Goal: Task Accomplishment & Management: Manage account settings

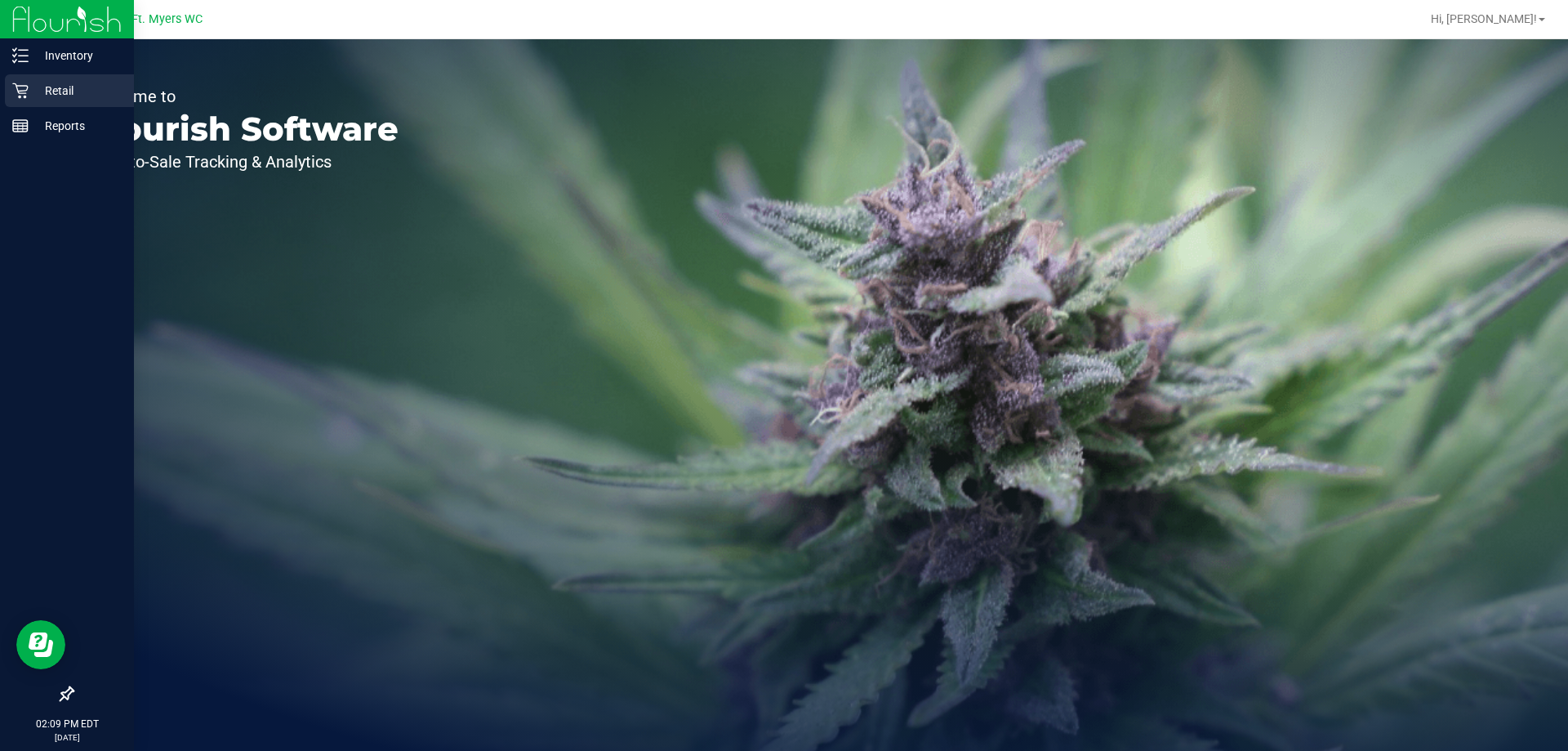
drag, startPoint x: 54, startPoint y: 88, endPoint x: 122, endPoint y: 79, distance: 68.6
click at [55, 88] on p "Retail" at bounding box center [78, 90] width 98 height 19
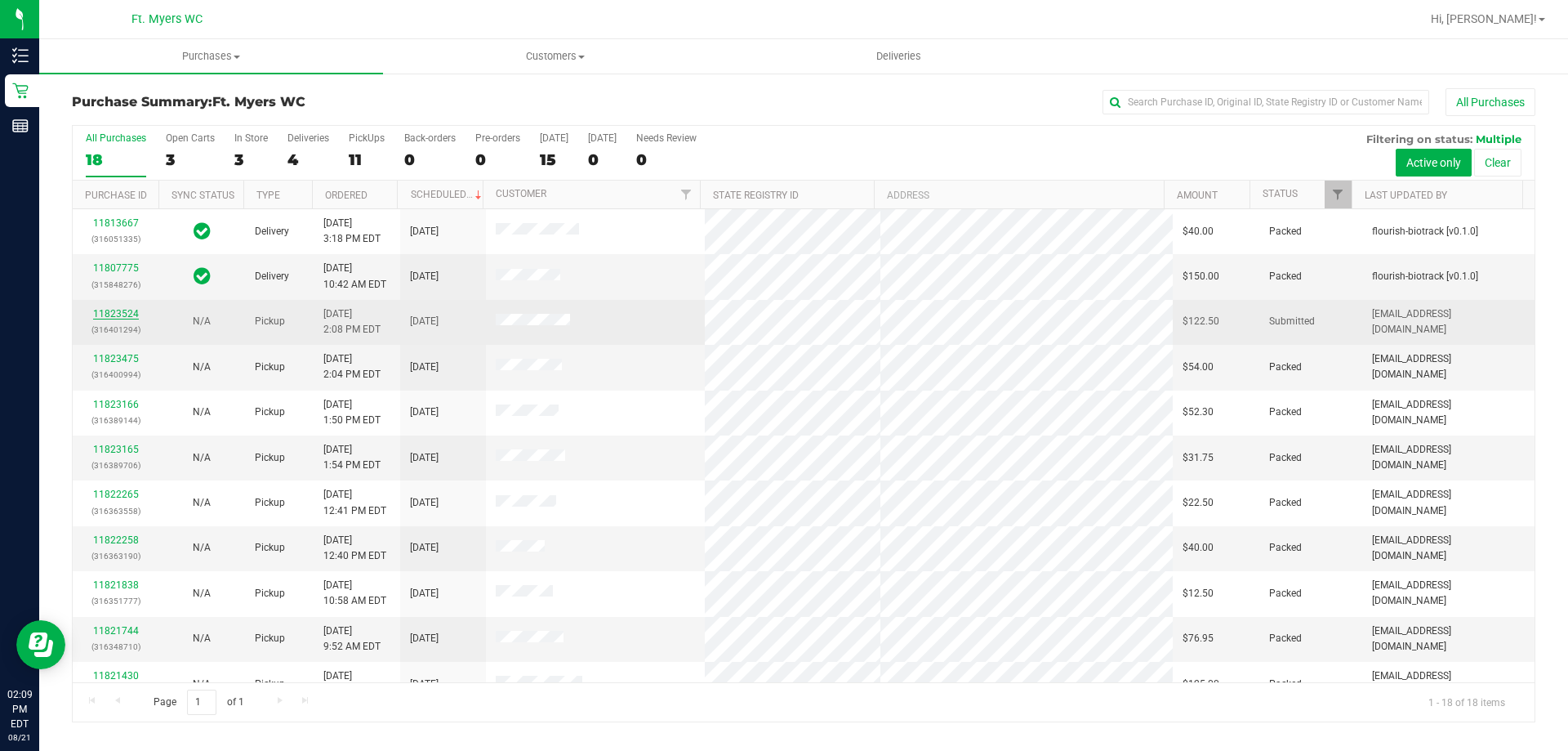
click at [126, 317] on link "11823524" at bounding box center [116, 314] width 46 height 12
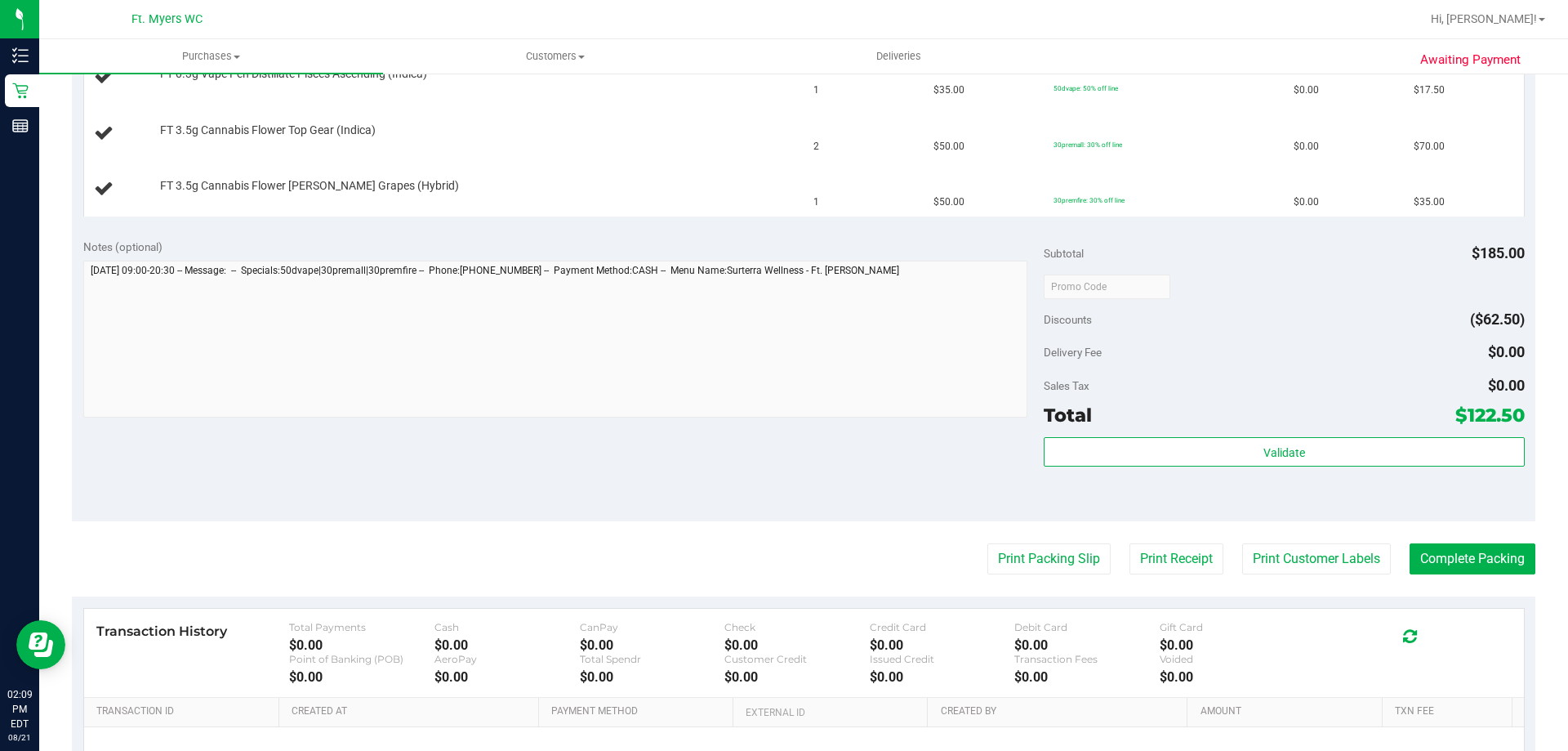
scroll to position [490, 0]
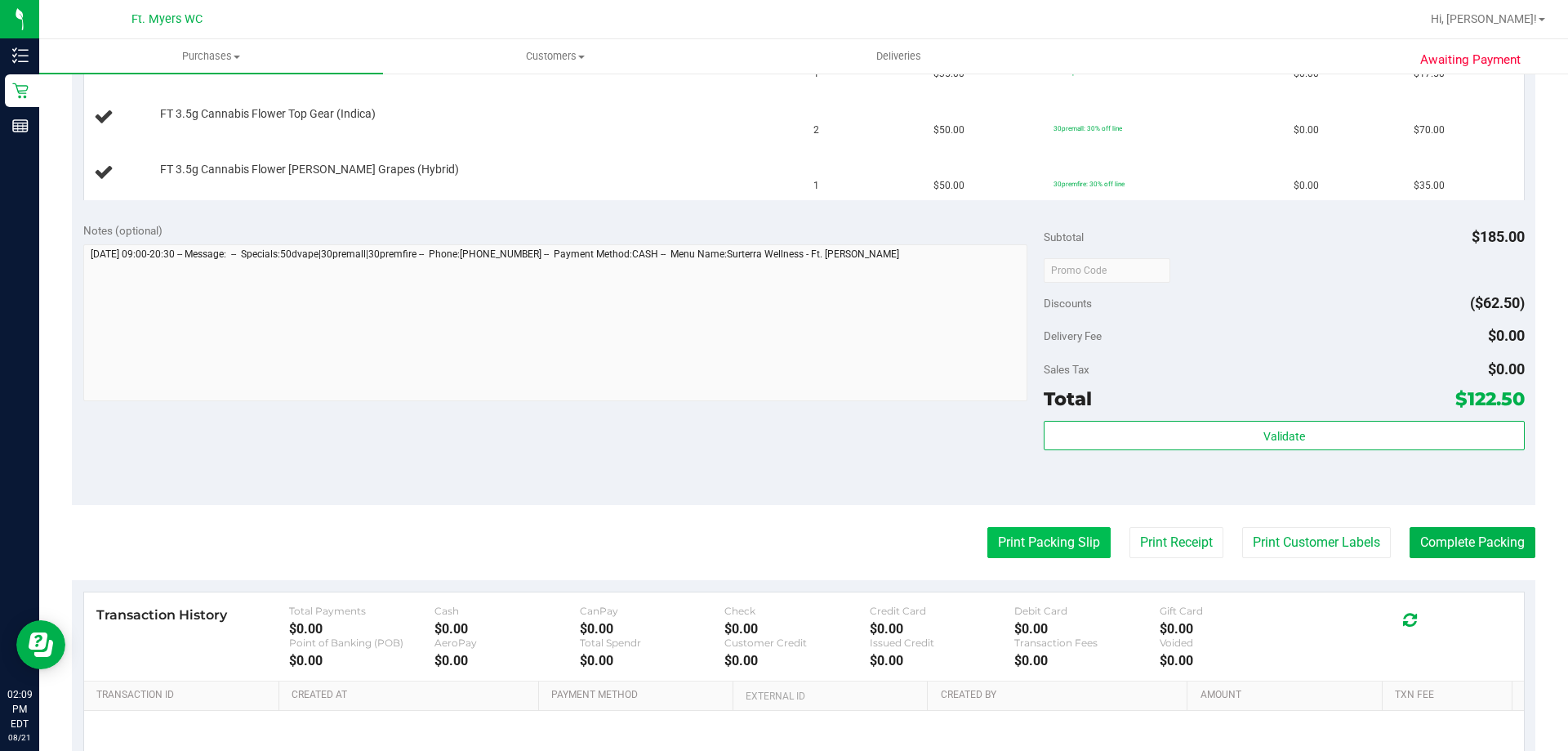
click at [1053, 542] on button "Print Packing Slip" at bounding box center [1049, 542] width 123 height 31
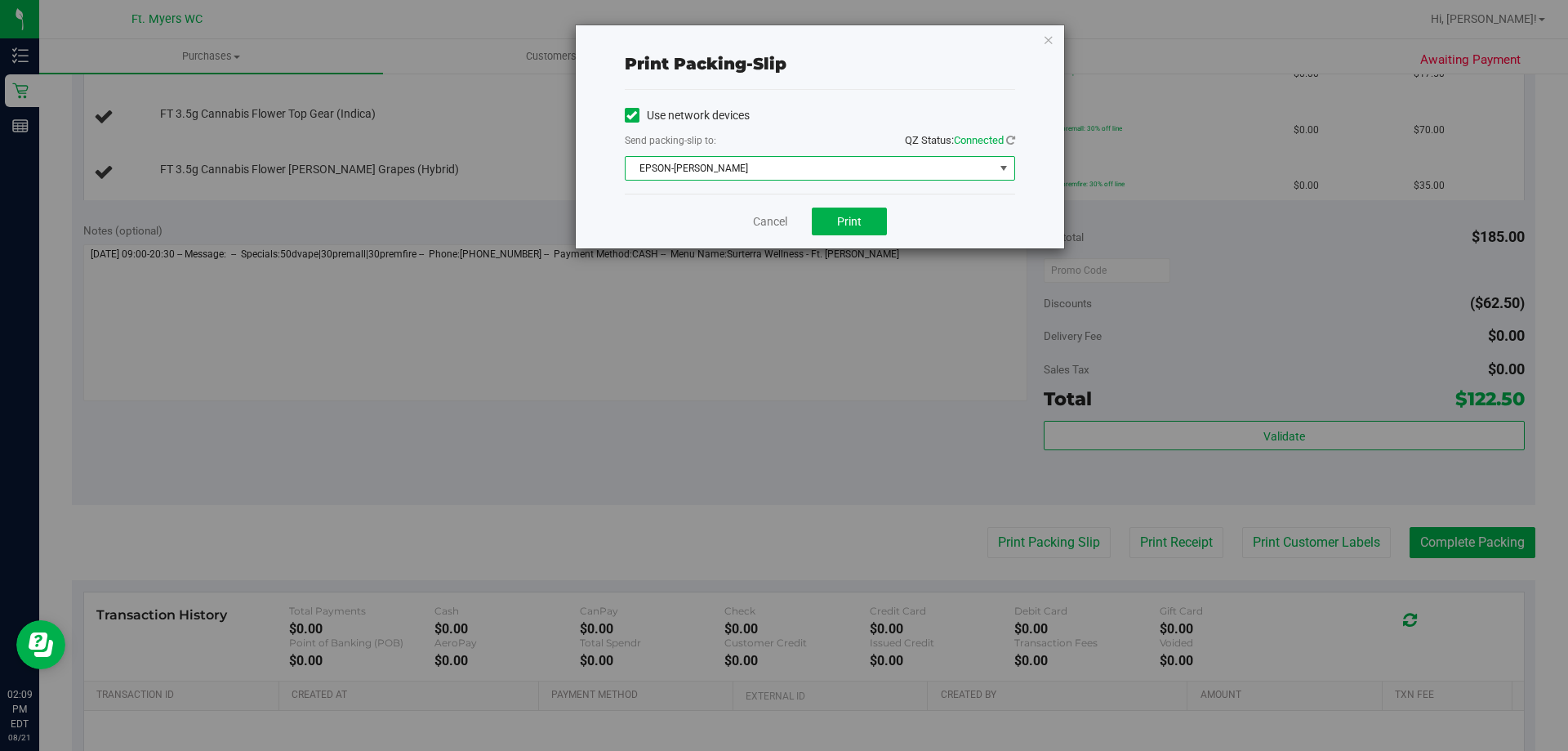
click at [881, 169] on span "EPSON-[PERSON_NAME]" at bounding box center [810, 168] width 368 height 23
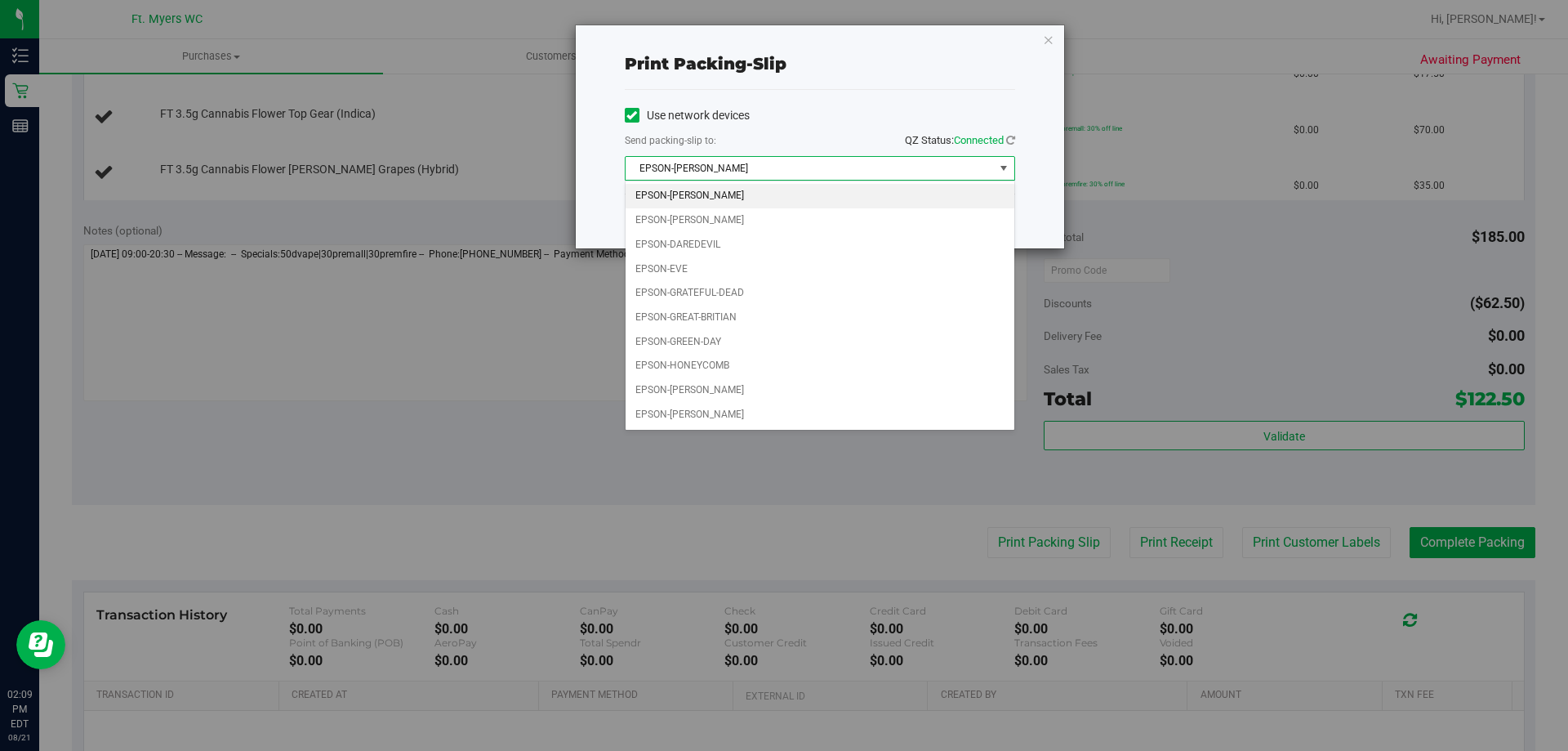
click at [881, 169] on span "EPSON-[PERSON_NAME]" at bounding box center [810, 168] width 368 height 23
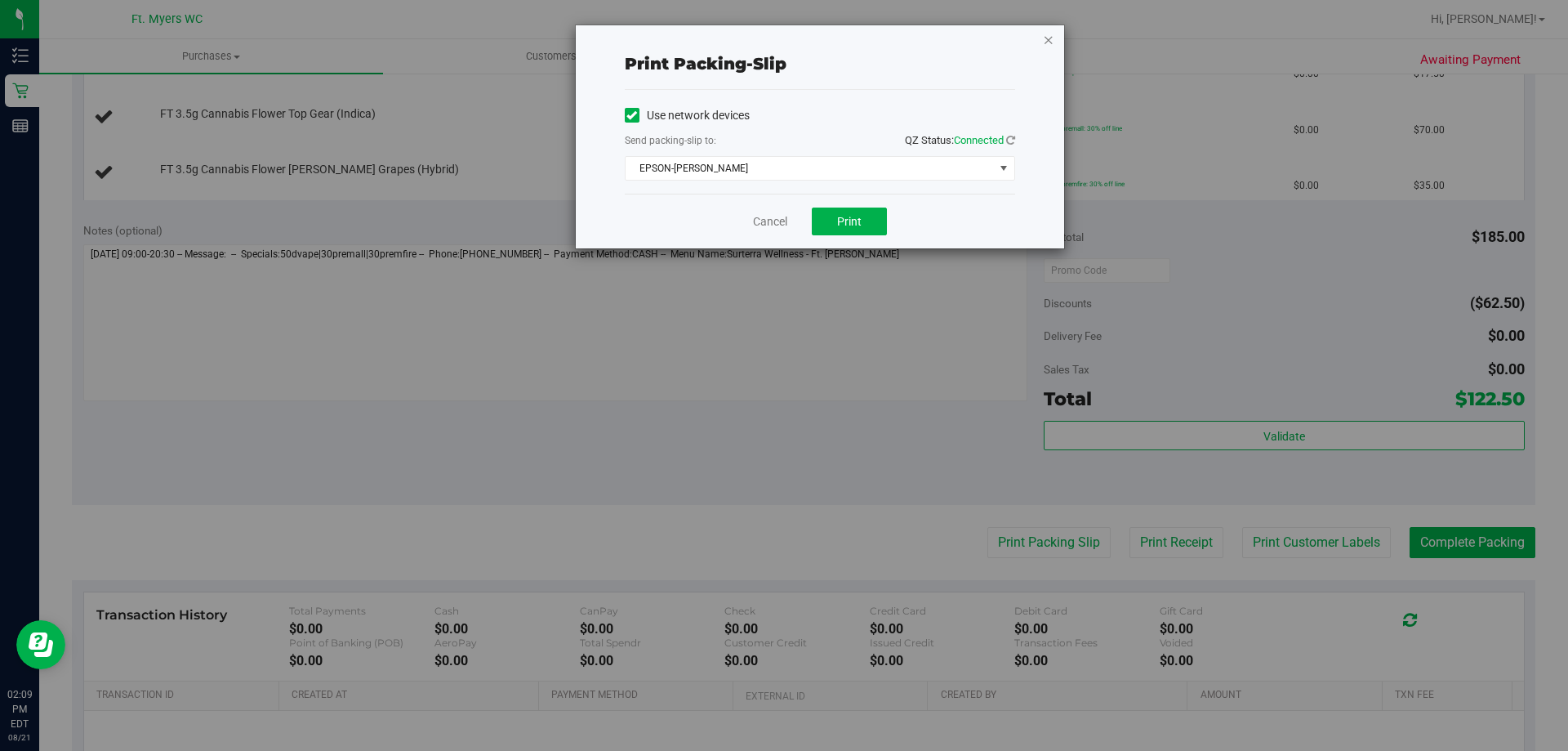
click at [1050, 41] on icon "button" at bounding box center [1049, 39] width 12 height 19
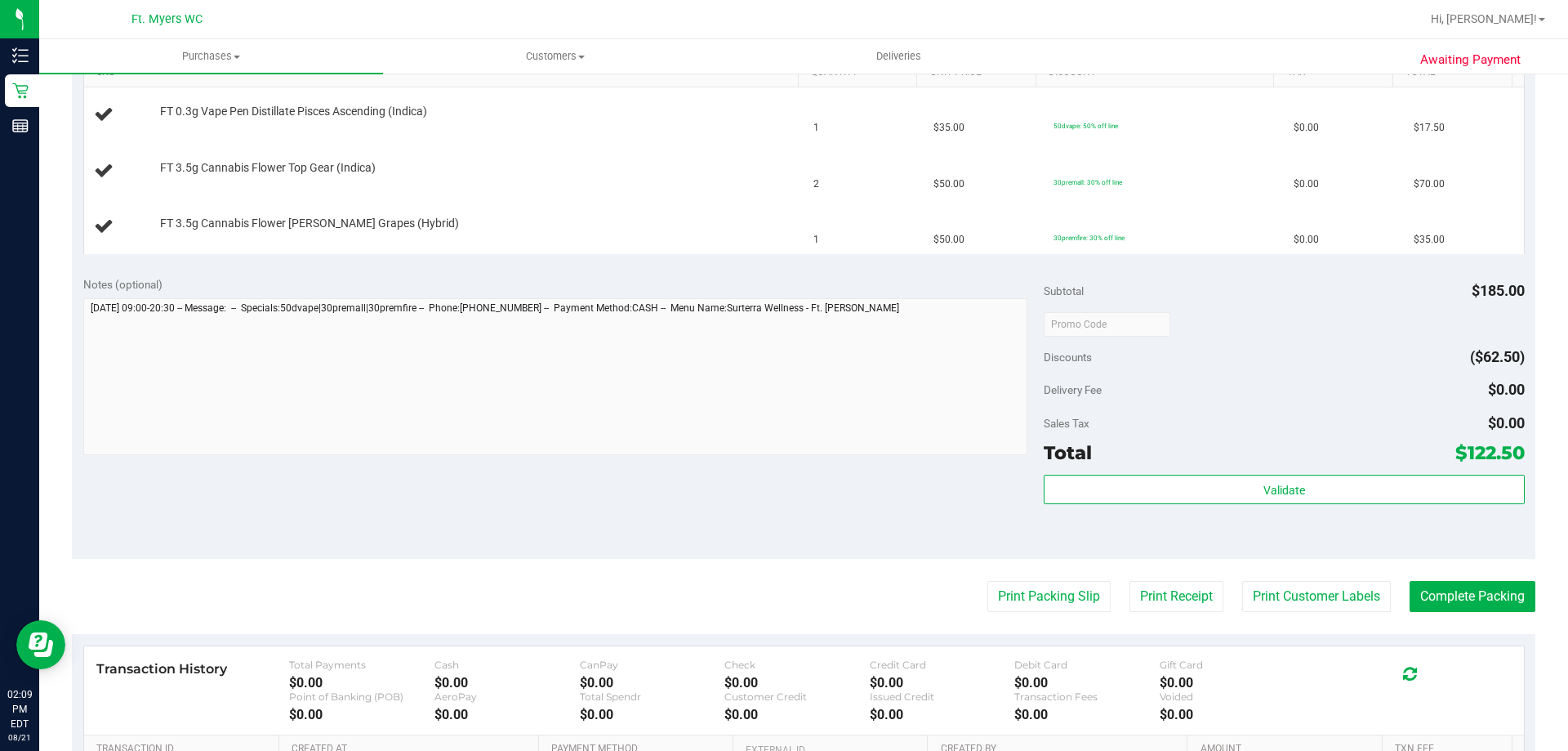
scroll to position [408, 0]
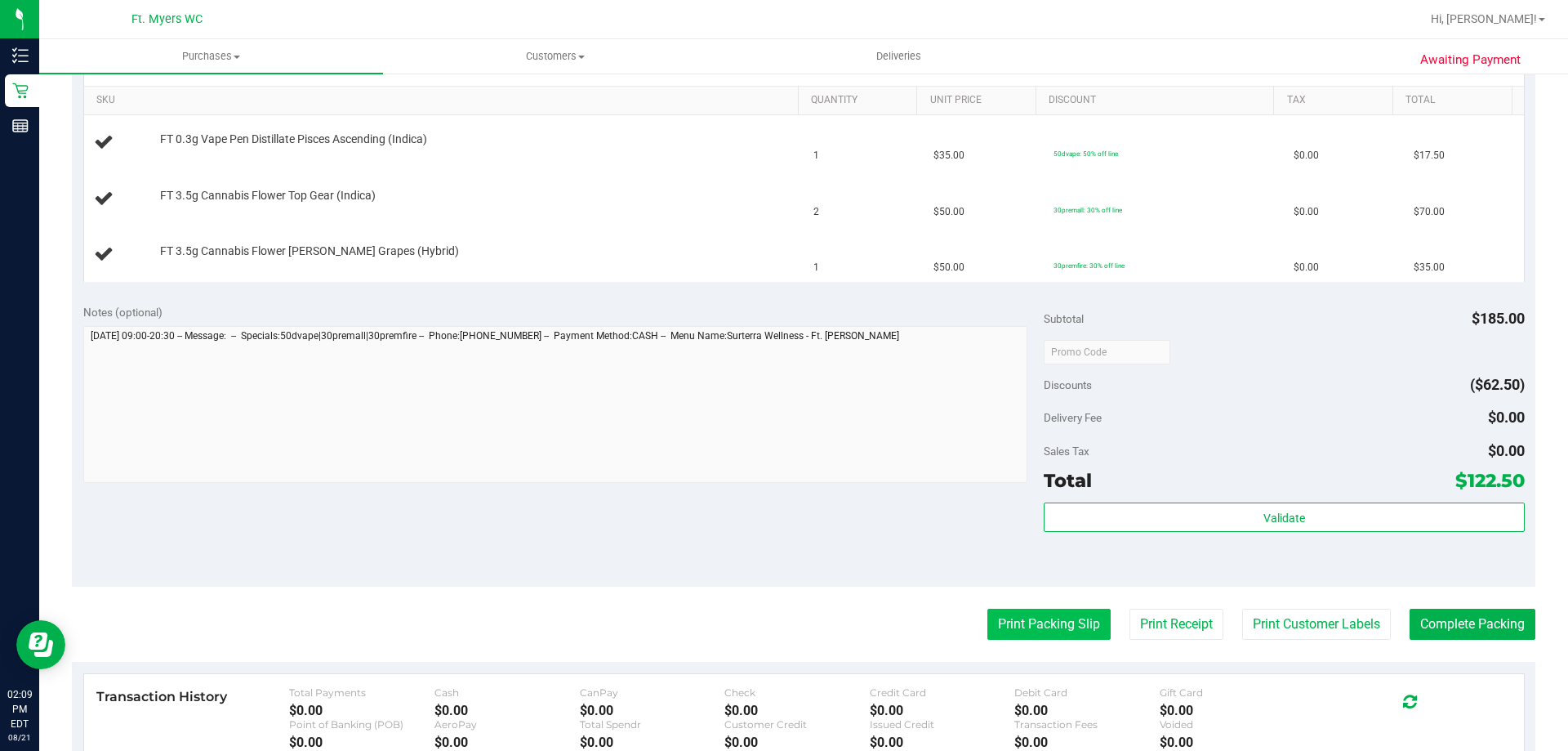
click at [1069, 637] on button "Print Packing Slip" at bounding box center [1049, 623] width 123 height 31
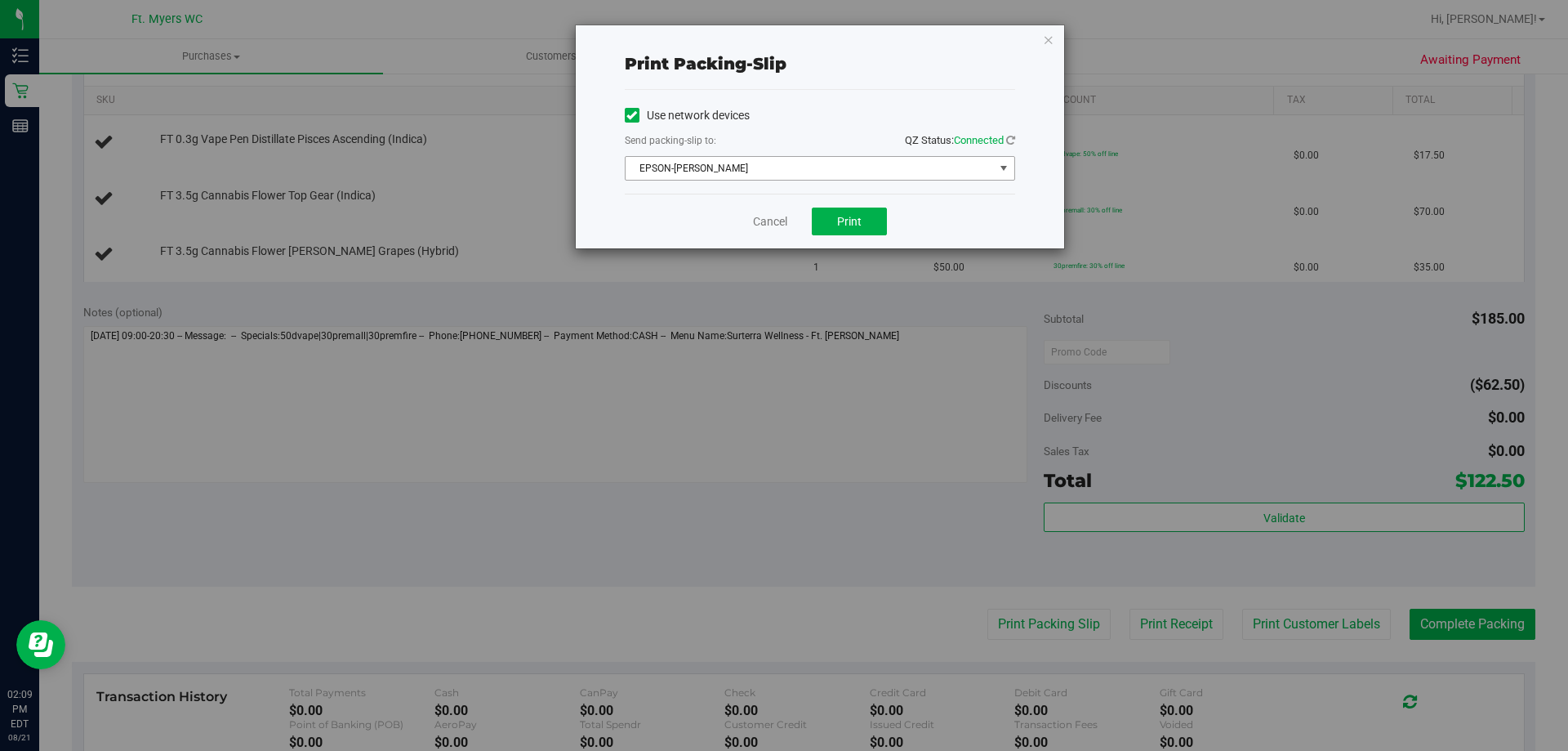
click at [862, 161] on span "EPSON-[PERSON_NAME]" at bounding box center [810, 168] width 368 height 23
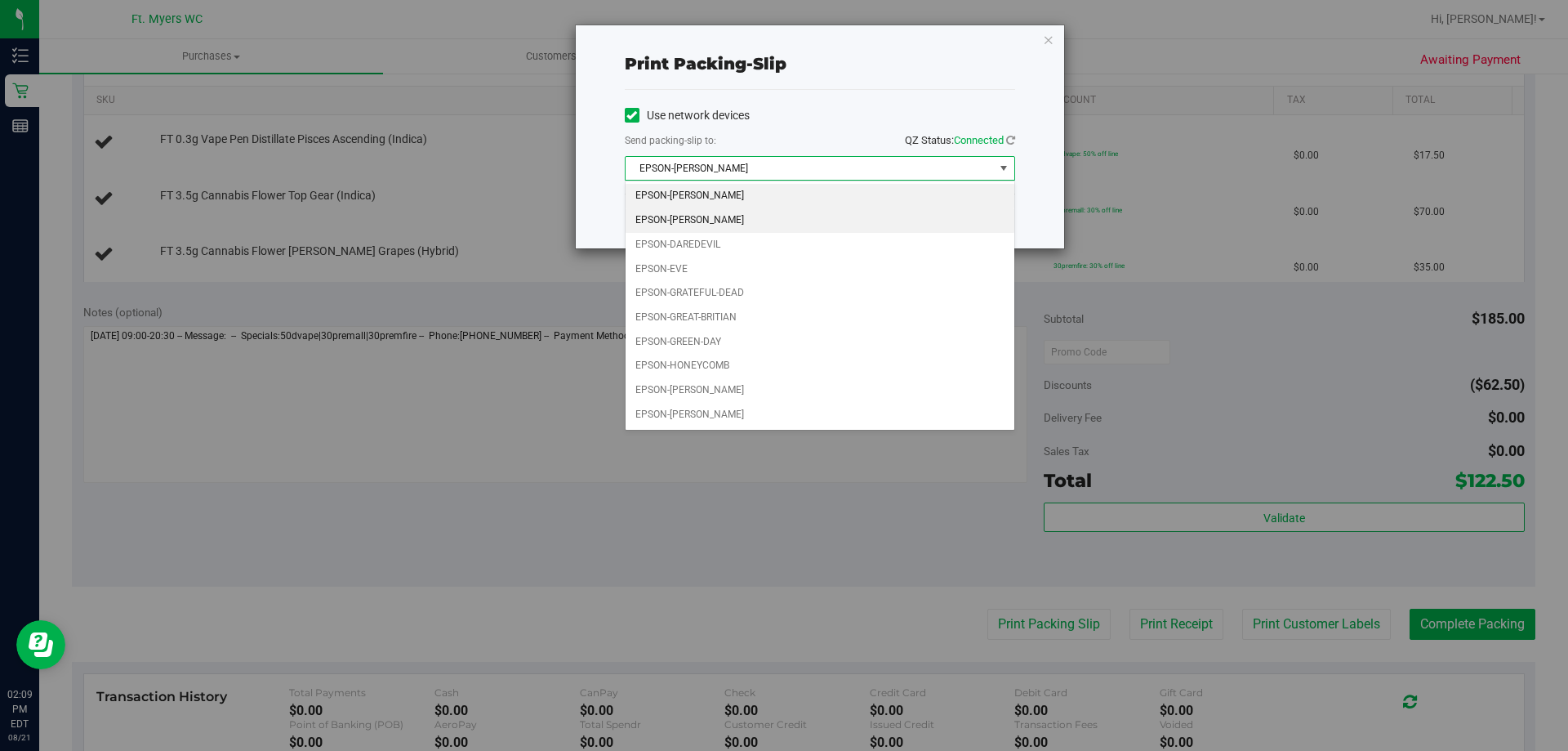
click at [745, 221] on li "EPSON-[PERSON_NAME]" at bounding box center [820, 220] width 389 height 24
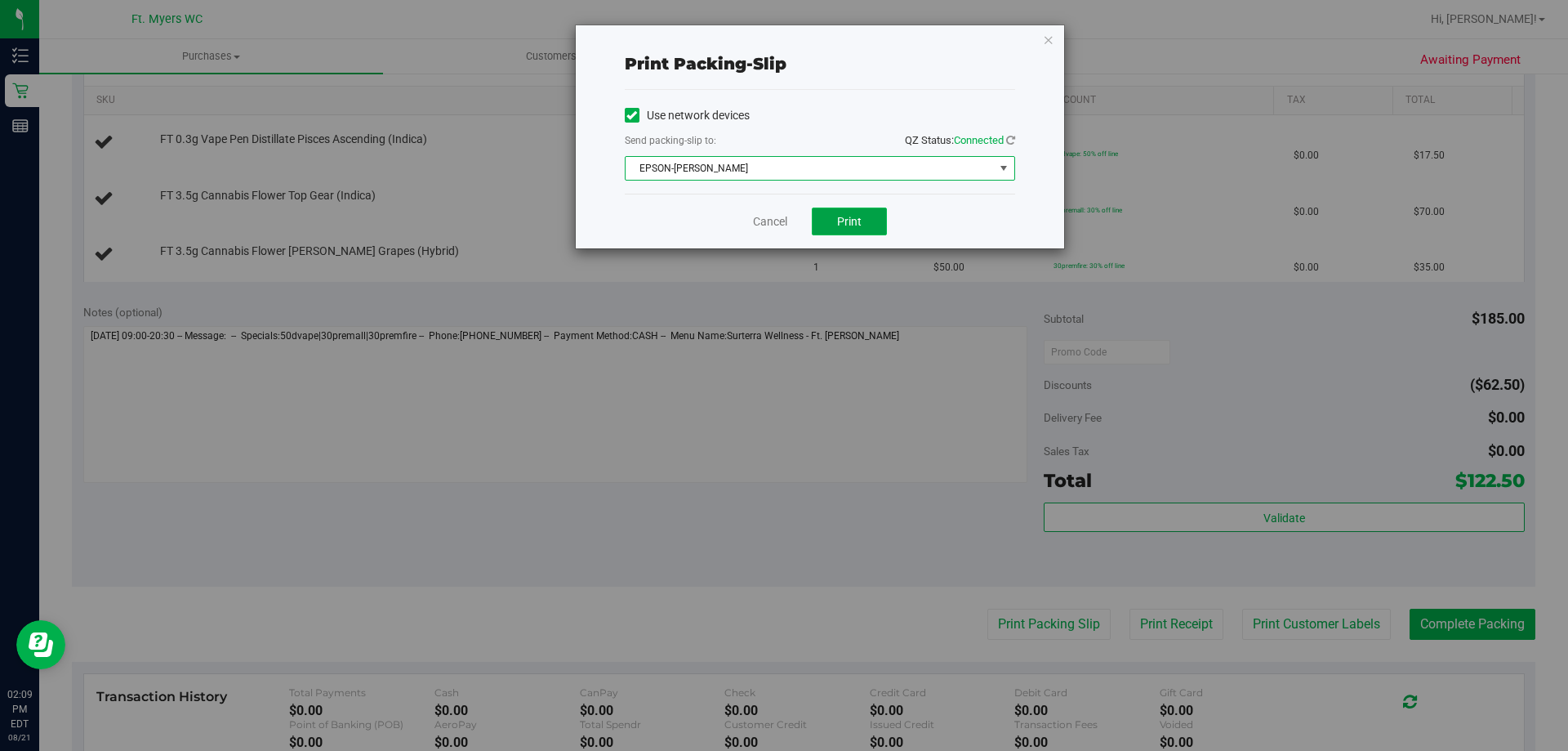
click at [847, 216] on span "Print" at bounding box center [849, 220] width 24 height 13
click at [1053, 39] on icon "button" at bounding box center [1049, 39] width 12 height 19
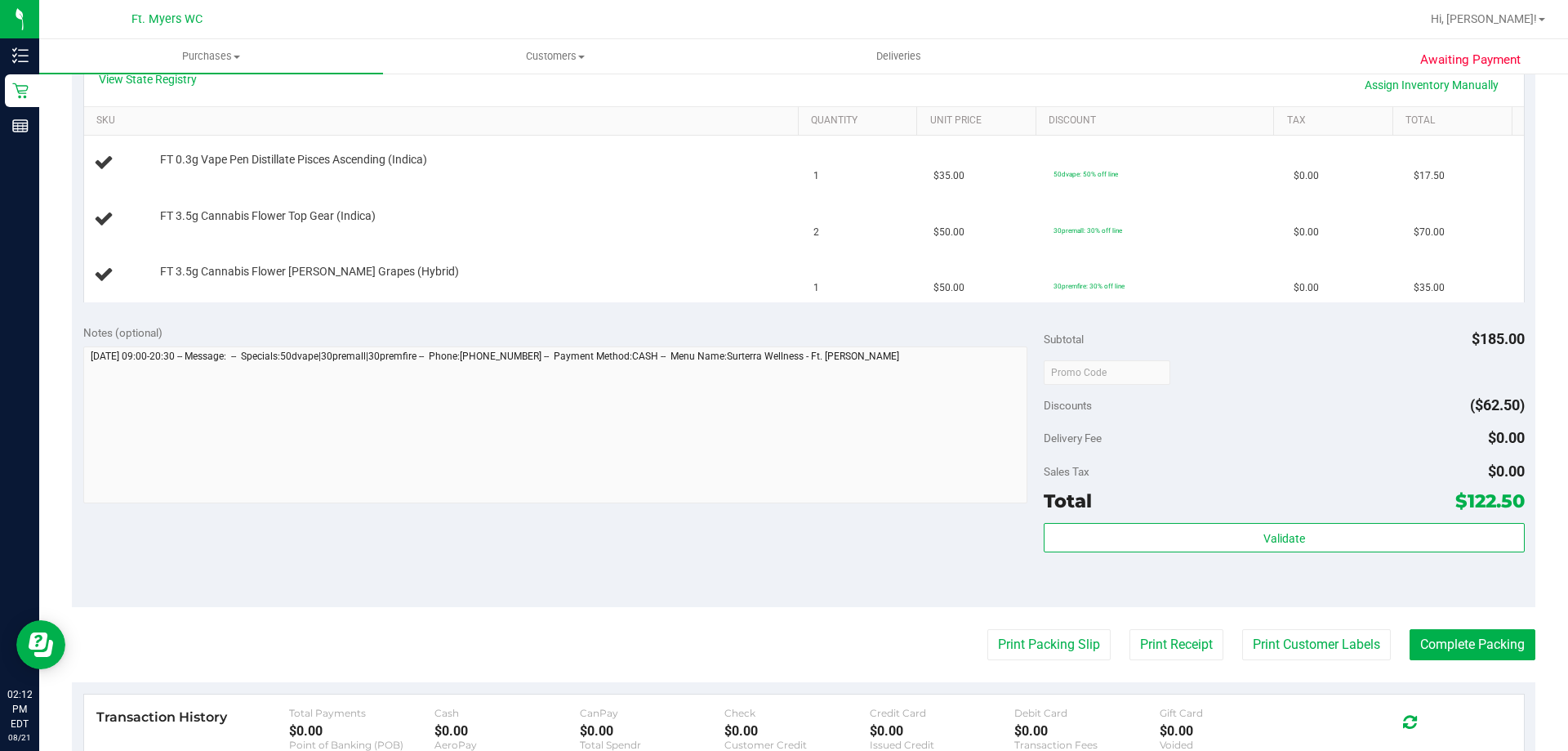
scroll to position [490, 0]
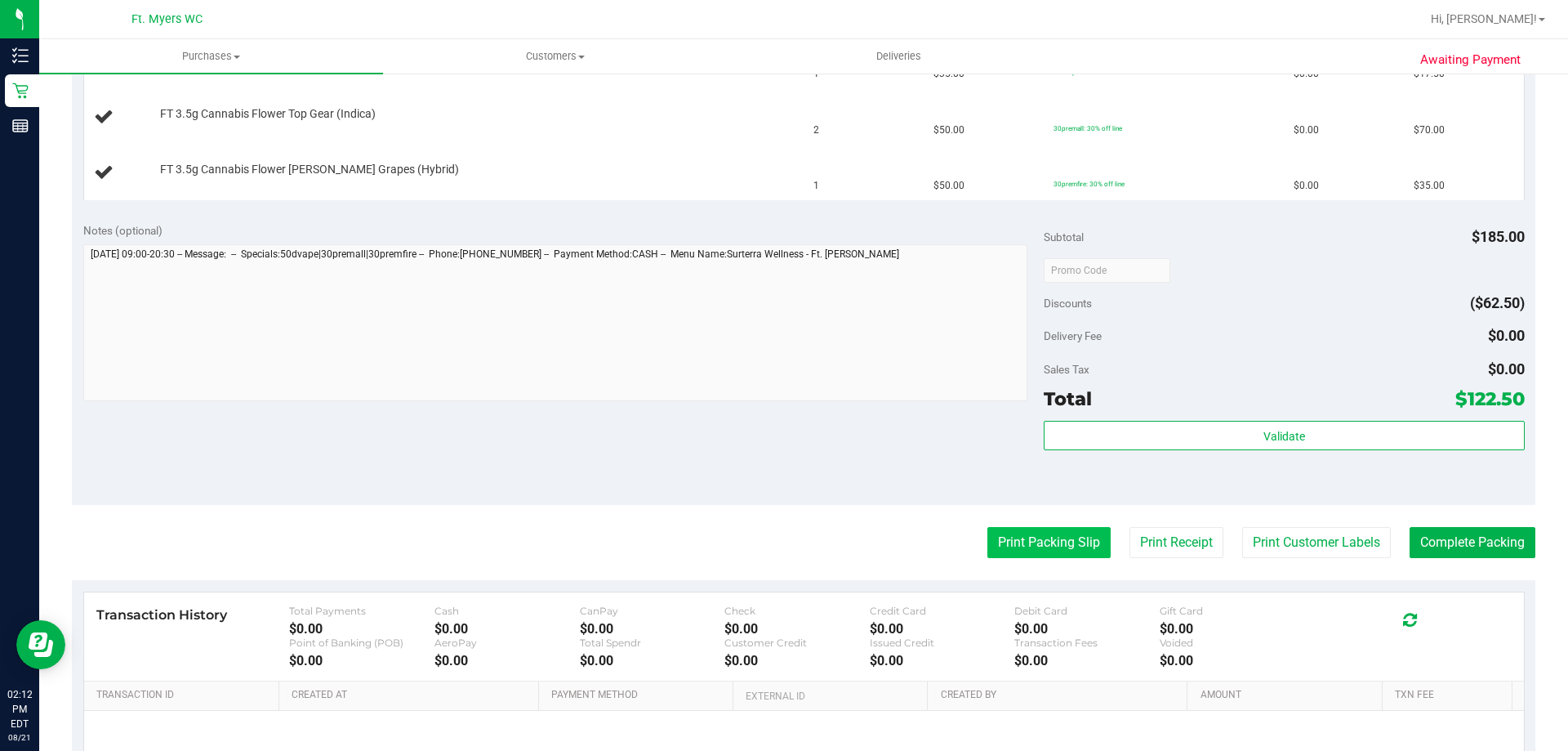
click at [1065, 544] on button "Print Packing Slip" at bounding box center [1049, 542] width 123 height 31
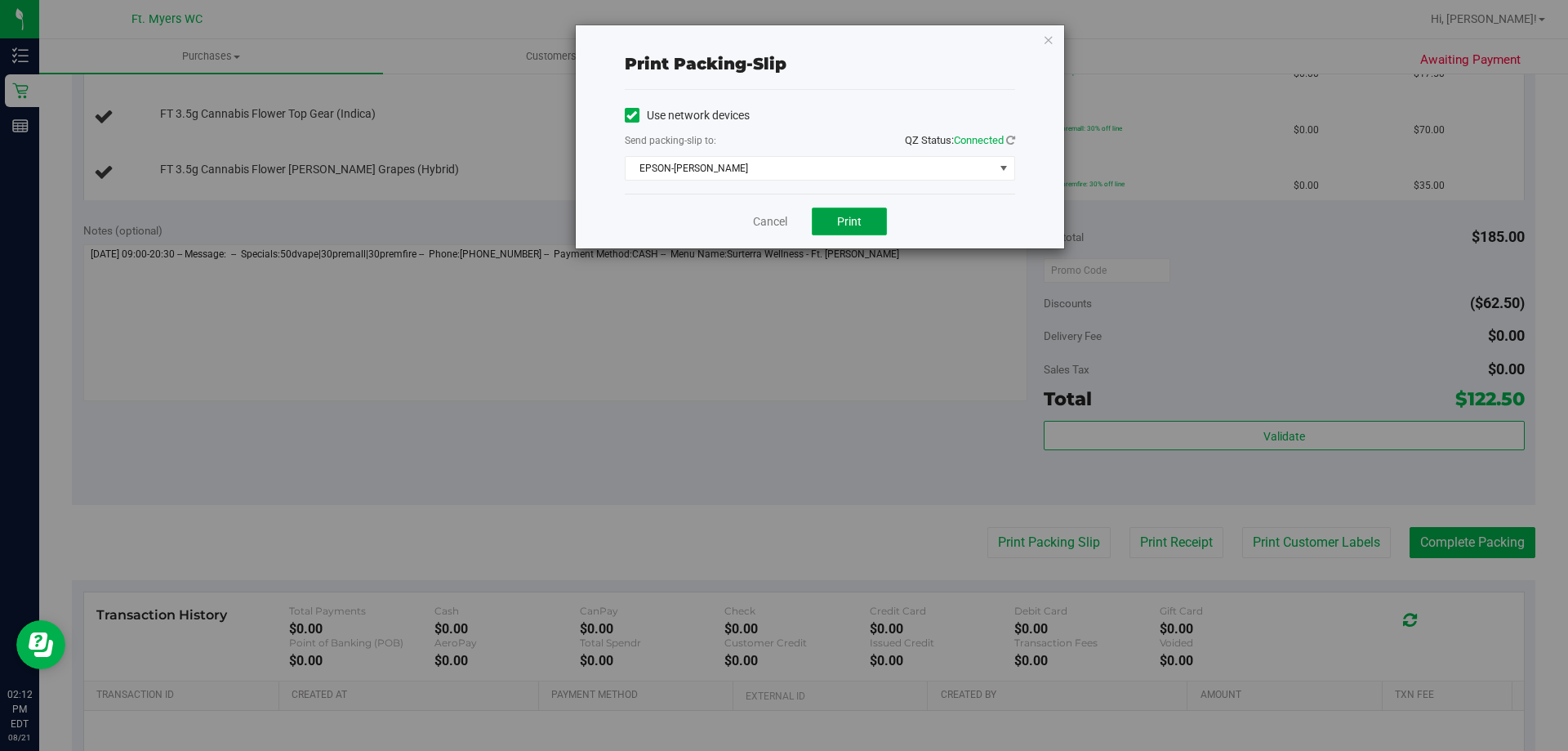
click at [857, 217] on span "Print" at bounding box center [849, 220] width 24 height 13
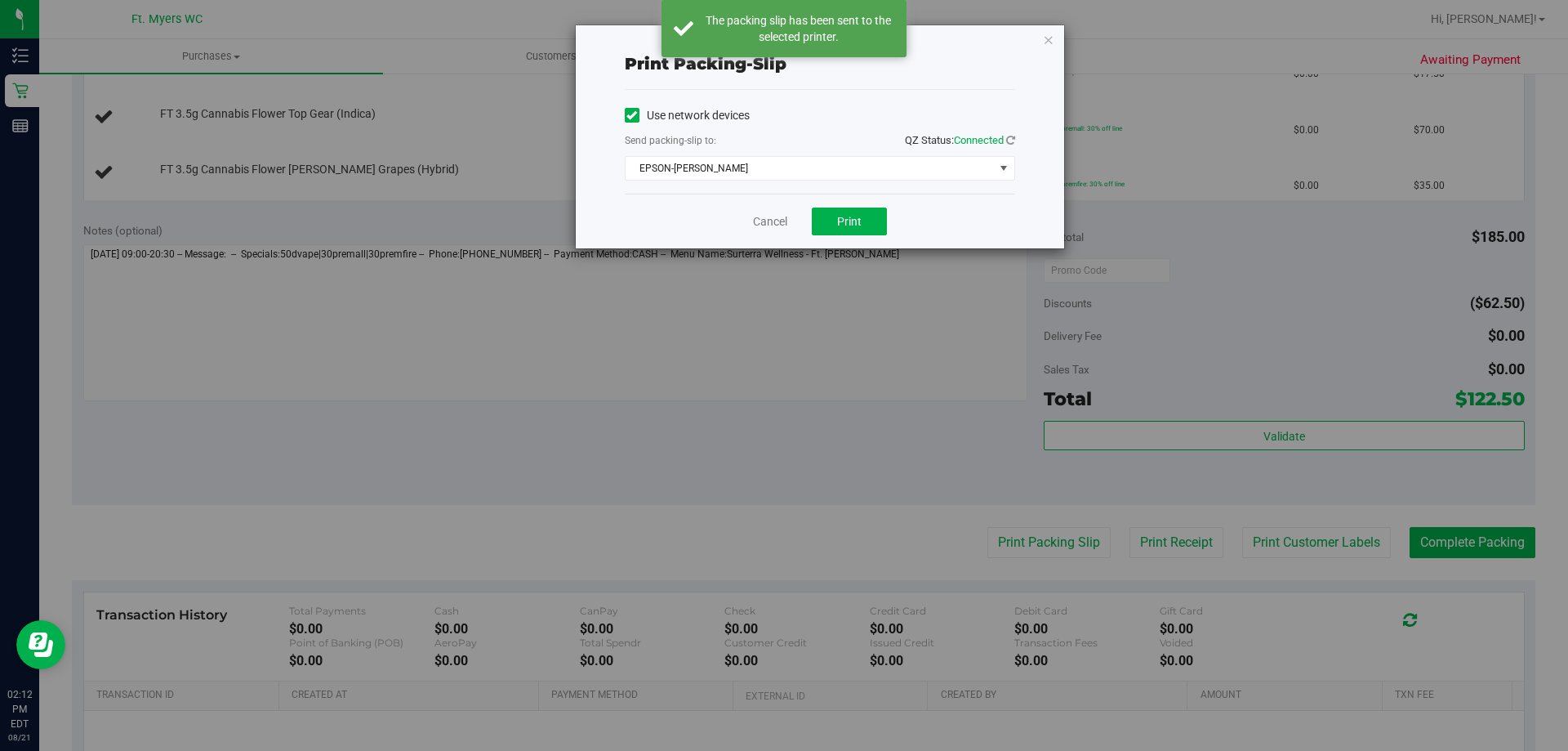
click at [1048, 41] on icon "button" at bounding box center [1049, 39] width 12 height 19
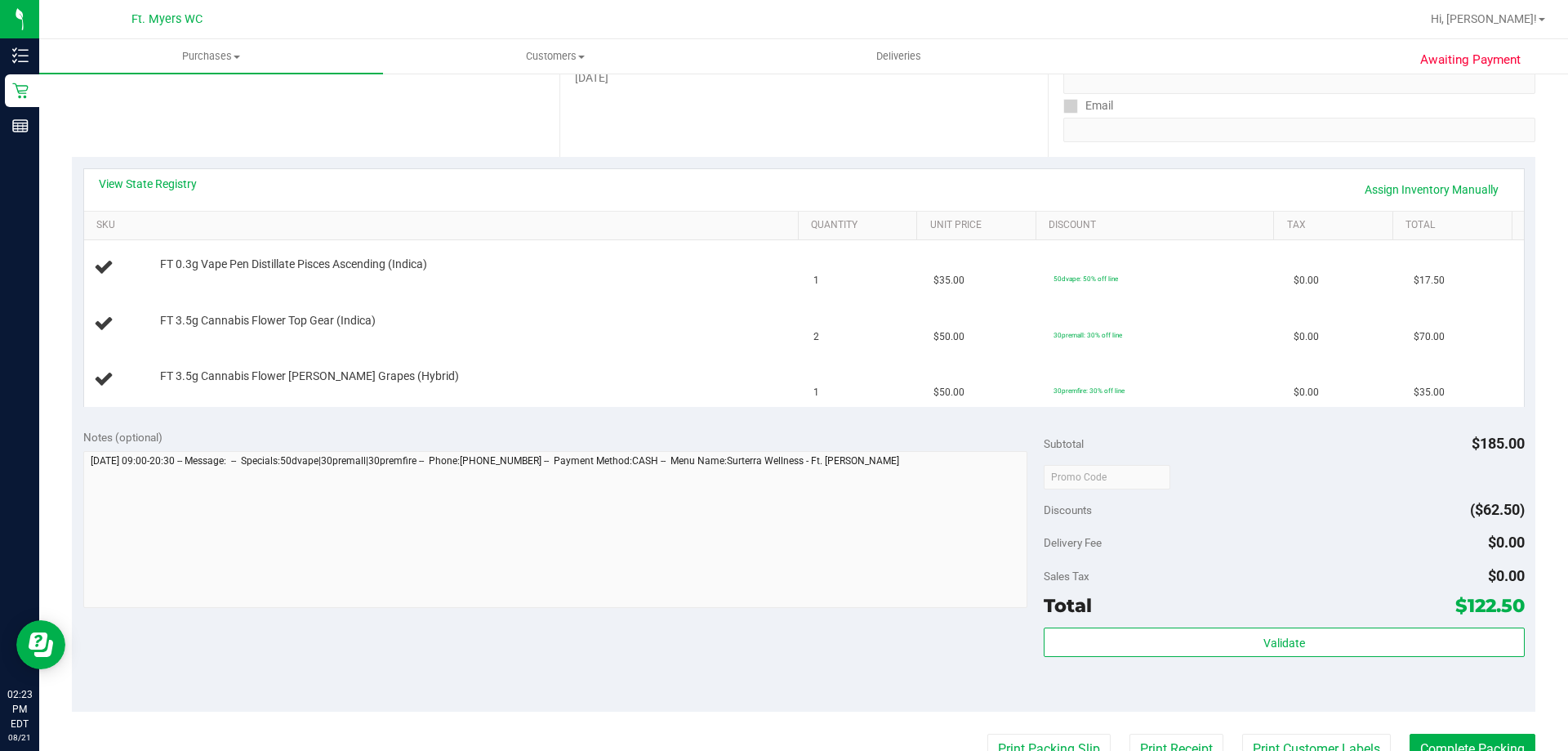
scroll to position [408, 0]
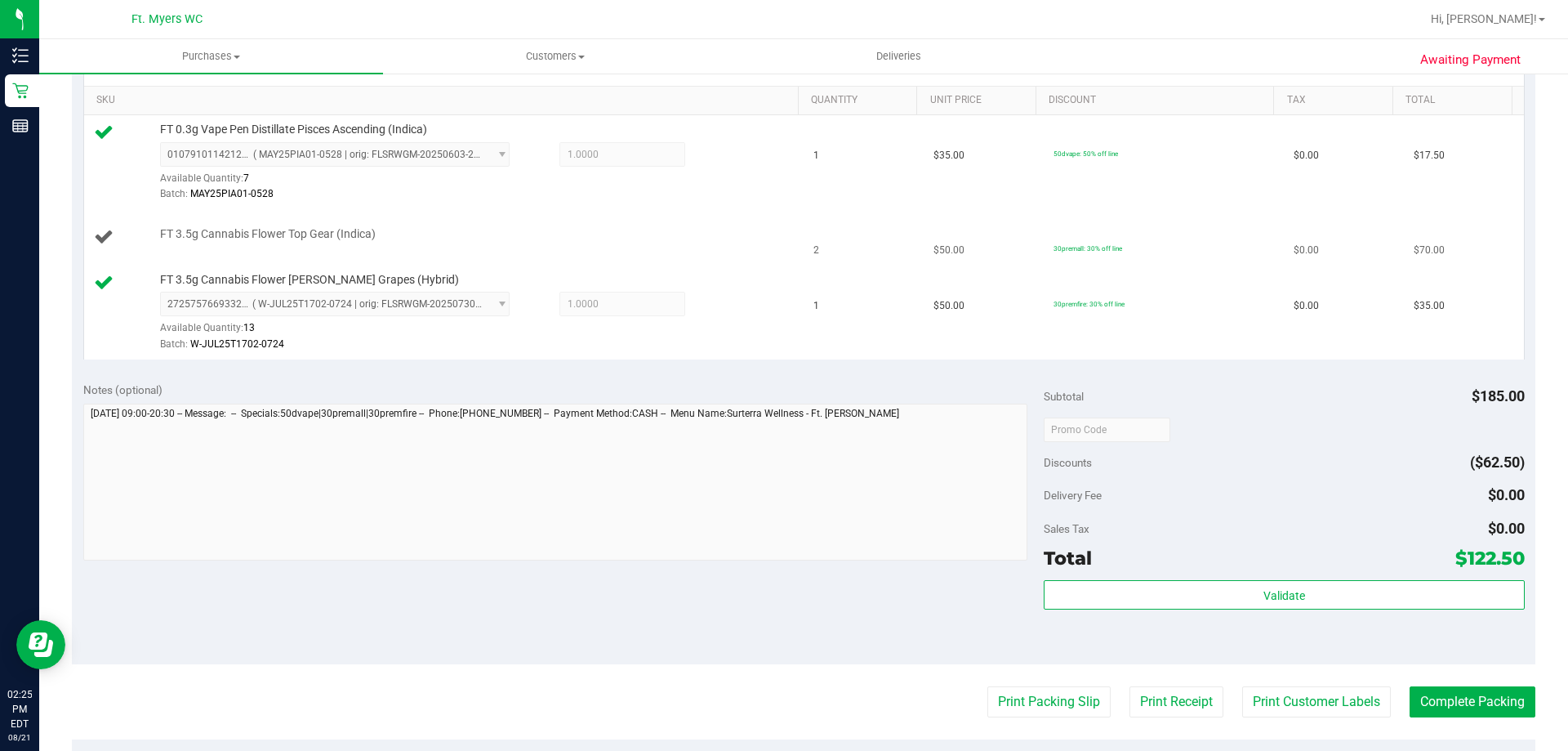
click at [536, 238] on div "FT 3.5g Cannabis Flower Top Gear (Indica)" at bounding box center [471, 234] width 639 height 16
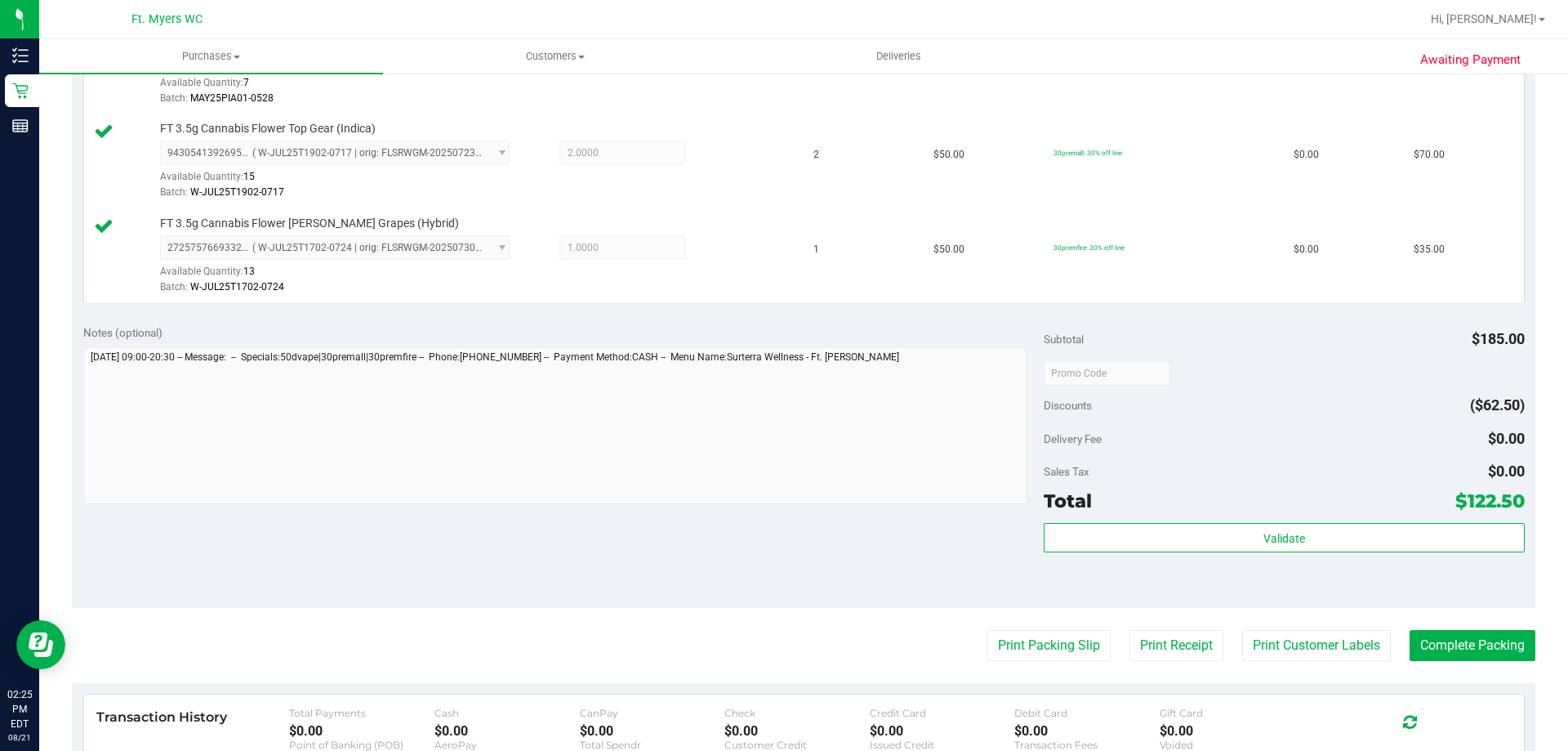
scroll to position [653, 0]
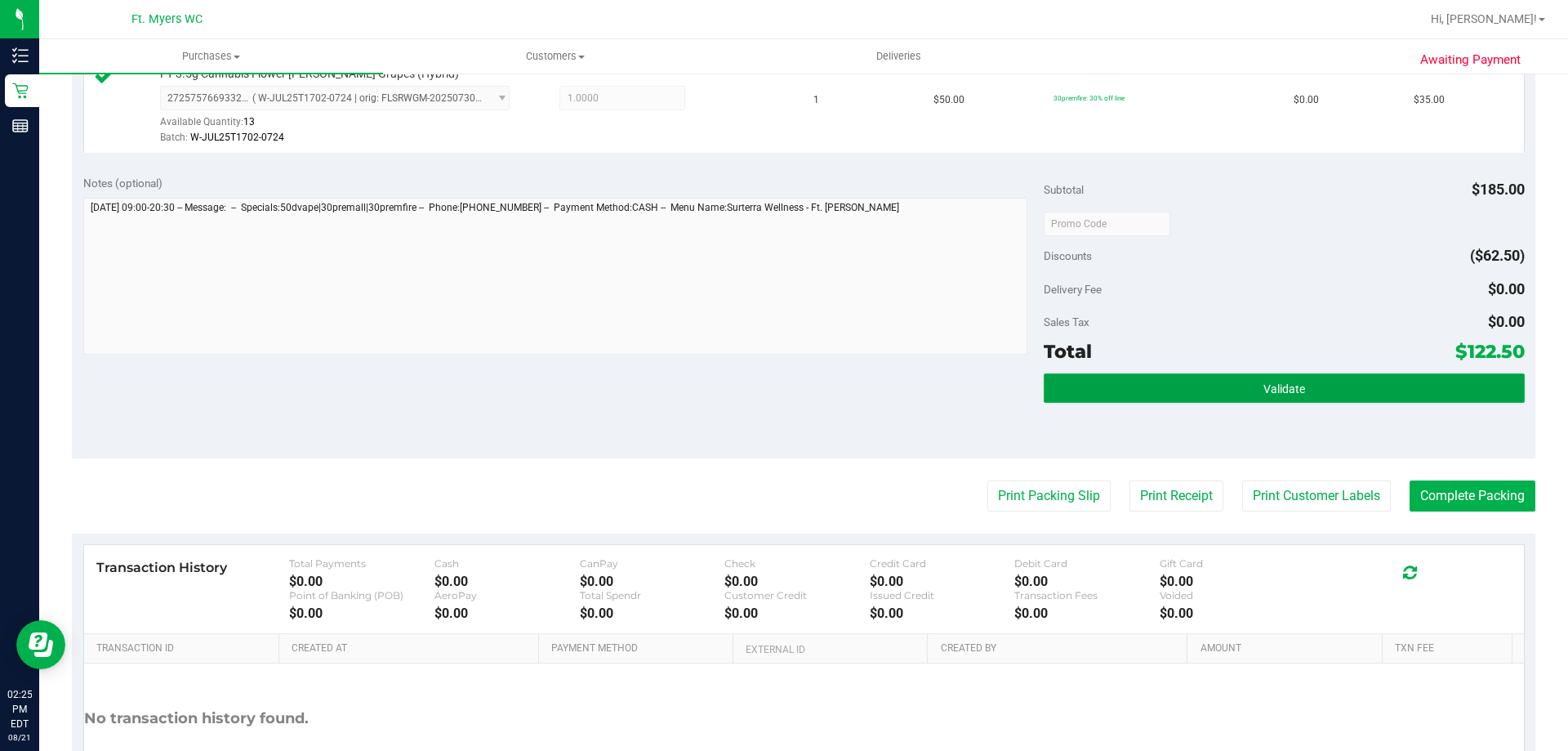
click at [1196, 393] on button "Validate" at bounding box center [1284, 388] width 481 height 30
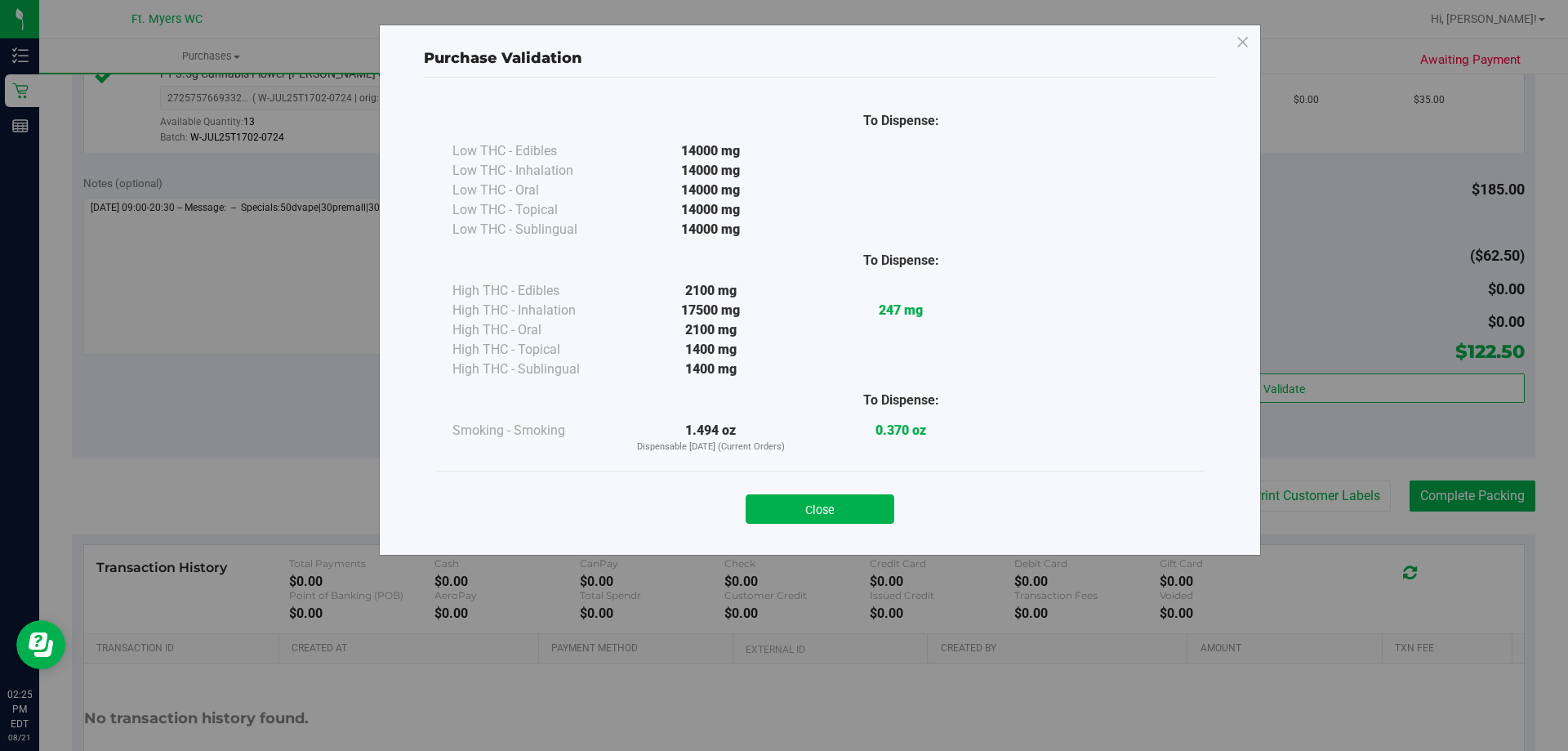
drag, startPoint x: 850, startPoint y: 504, endPoint x: 858, endPoint y: 502, distance: 8.2
click at [851, 504] on button "Close" at bounding box center [820, 509] width 149 height 30
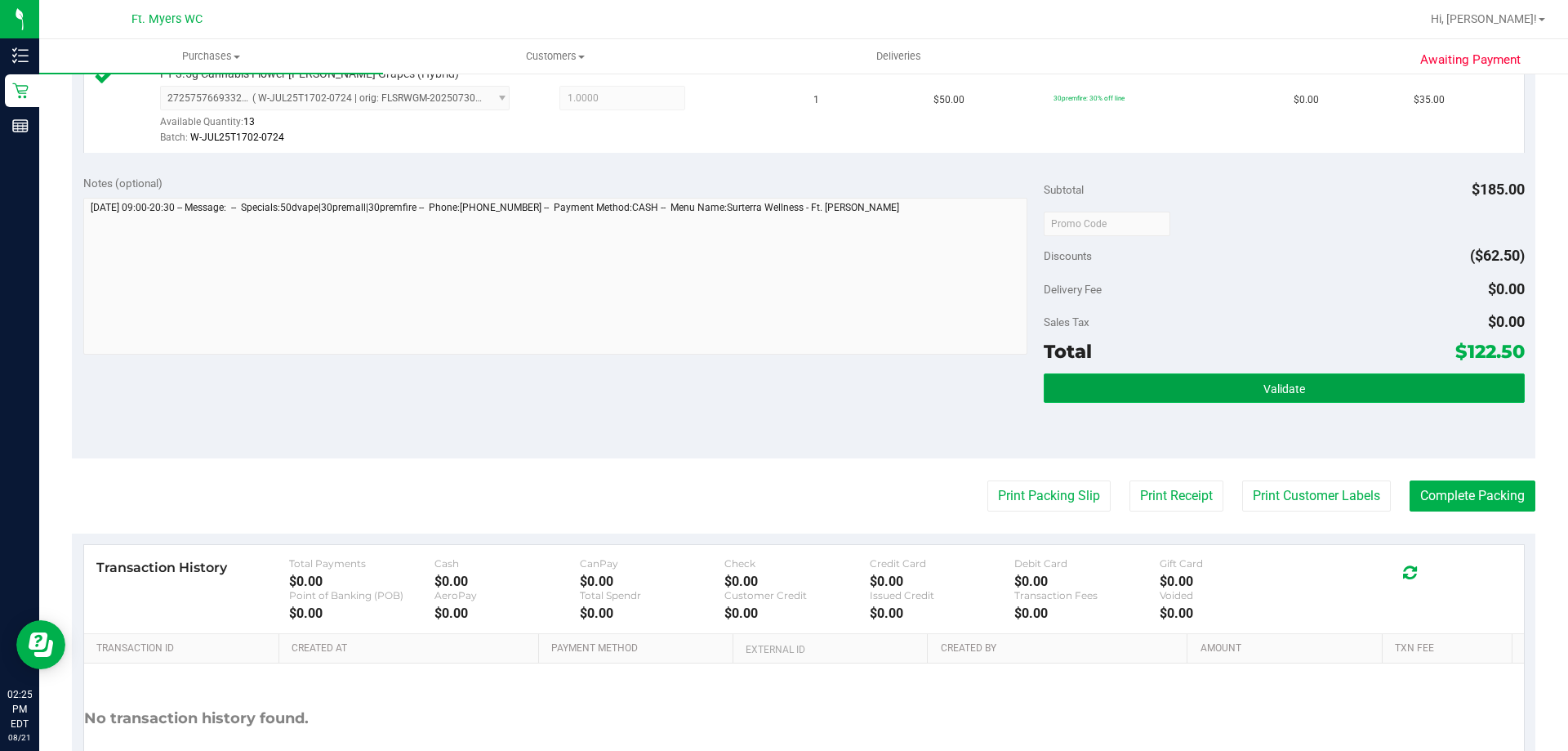
click at [1170, 373] on button "Validate" at bounding box center [1284, 388] width 481 height 30
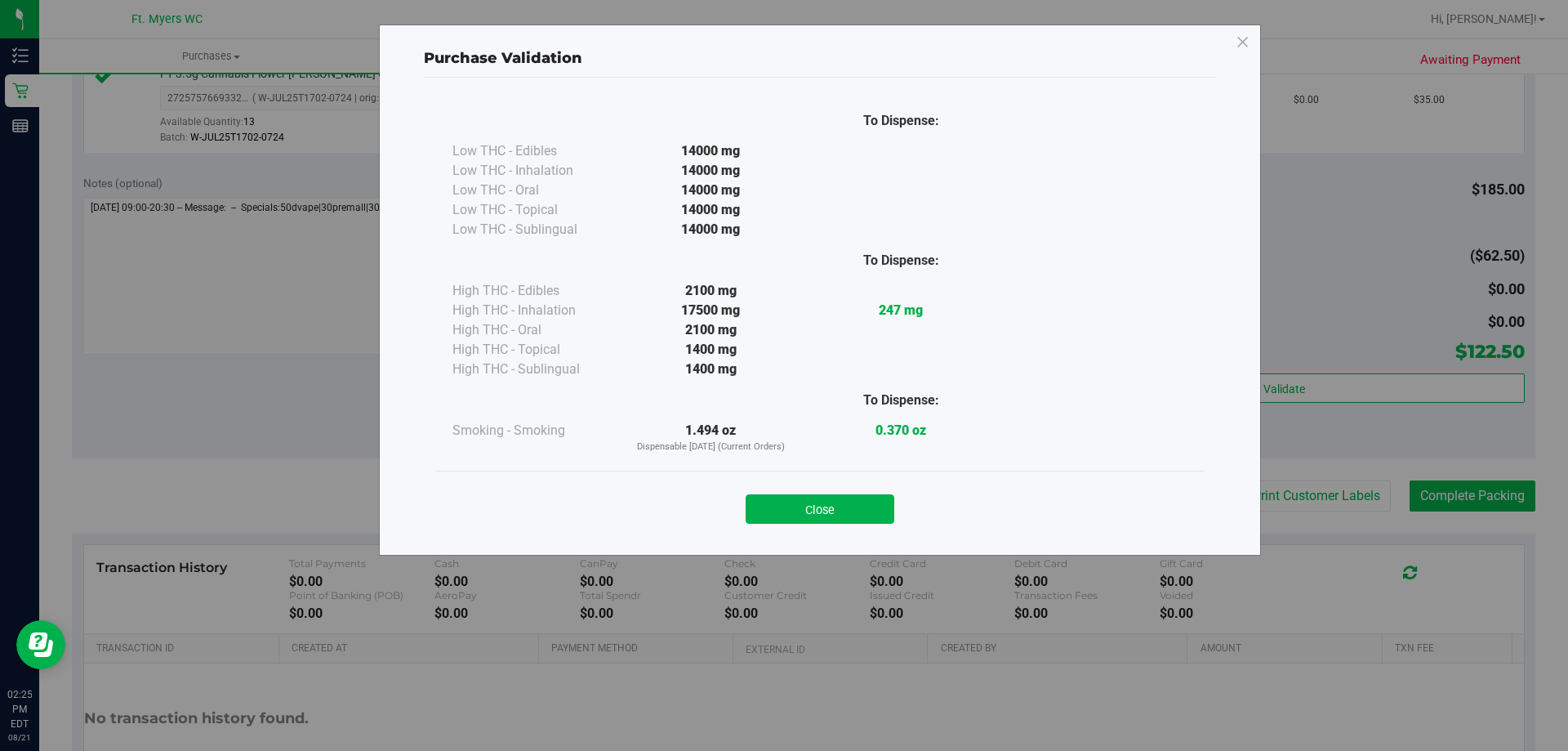
click at [798, 528] on div "Close" at bounding box center [819, 503] width 768 height 66
click at [874, 512] on button "Close" at bounding box center [820, 509] width 149 height 30
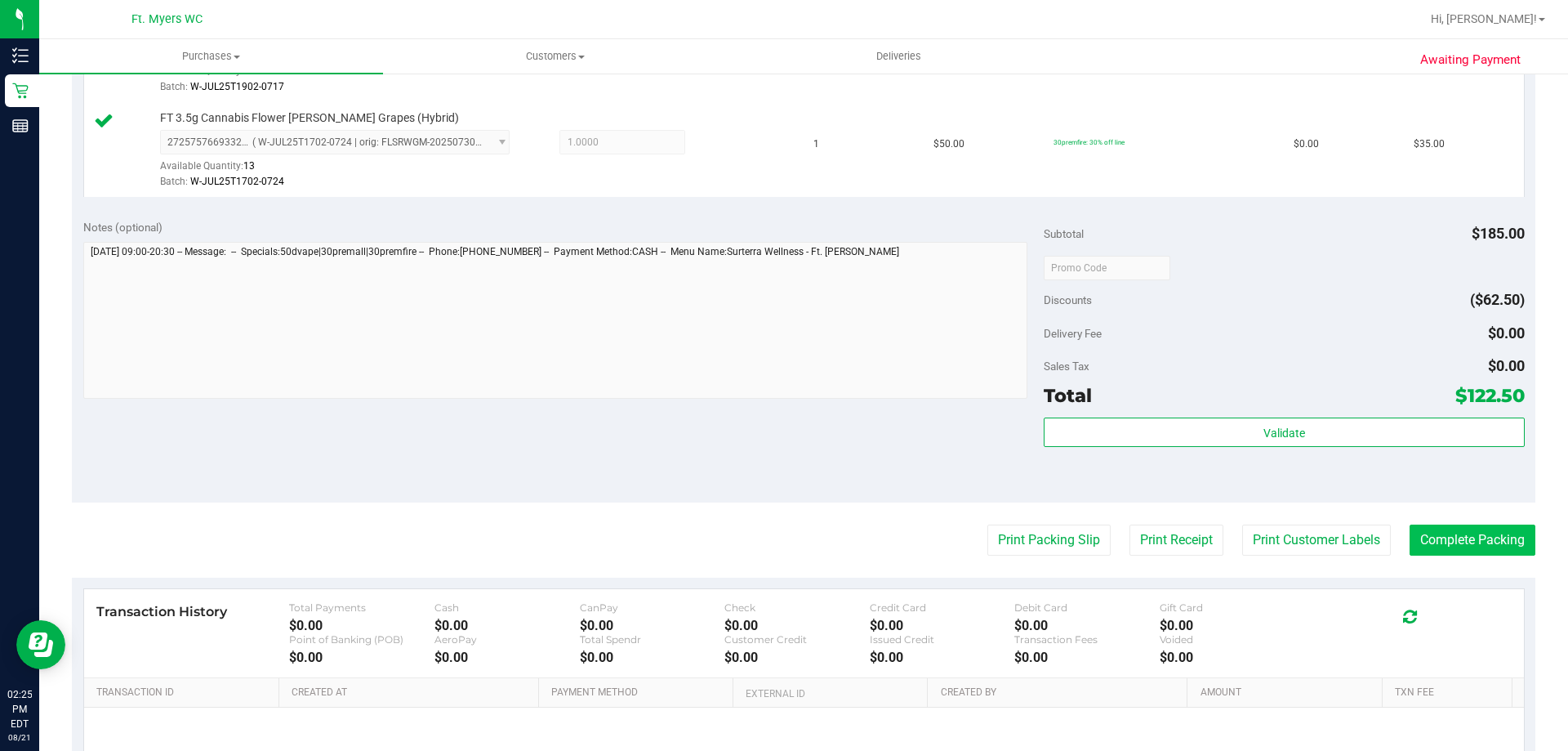
scroll to position [611, 0]
click at [1446, 540] on button "Complete Packing" at bounding box center [1473, 538] width 126 height 31
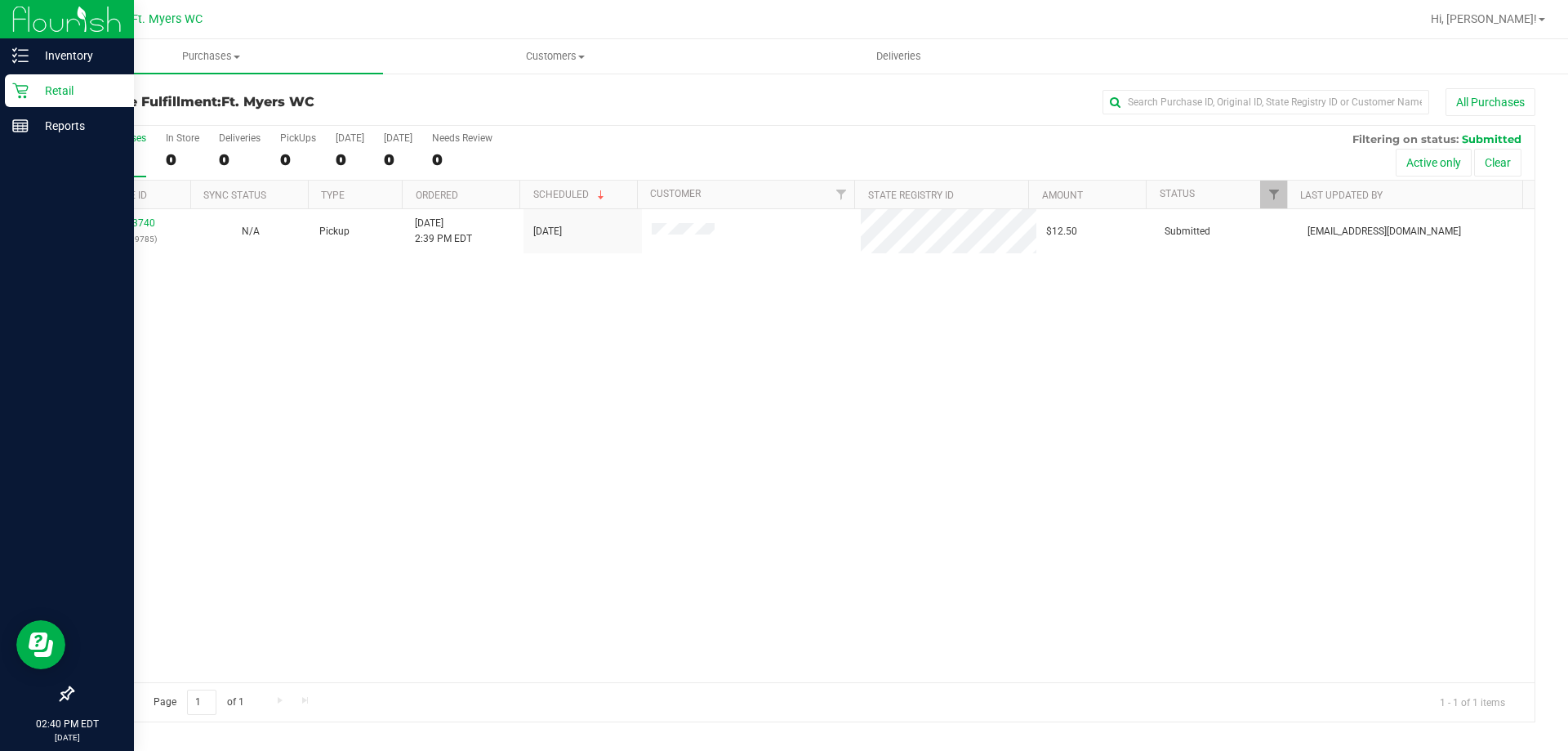
click at [38, 90] on p "Retail" at bounding box center [78, 90] width 98 height 19
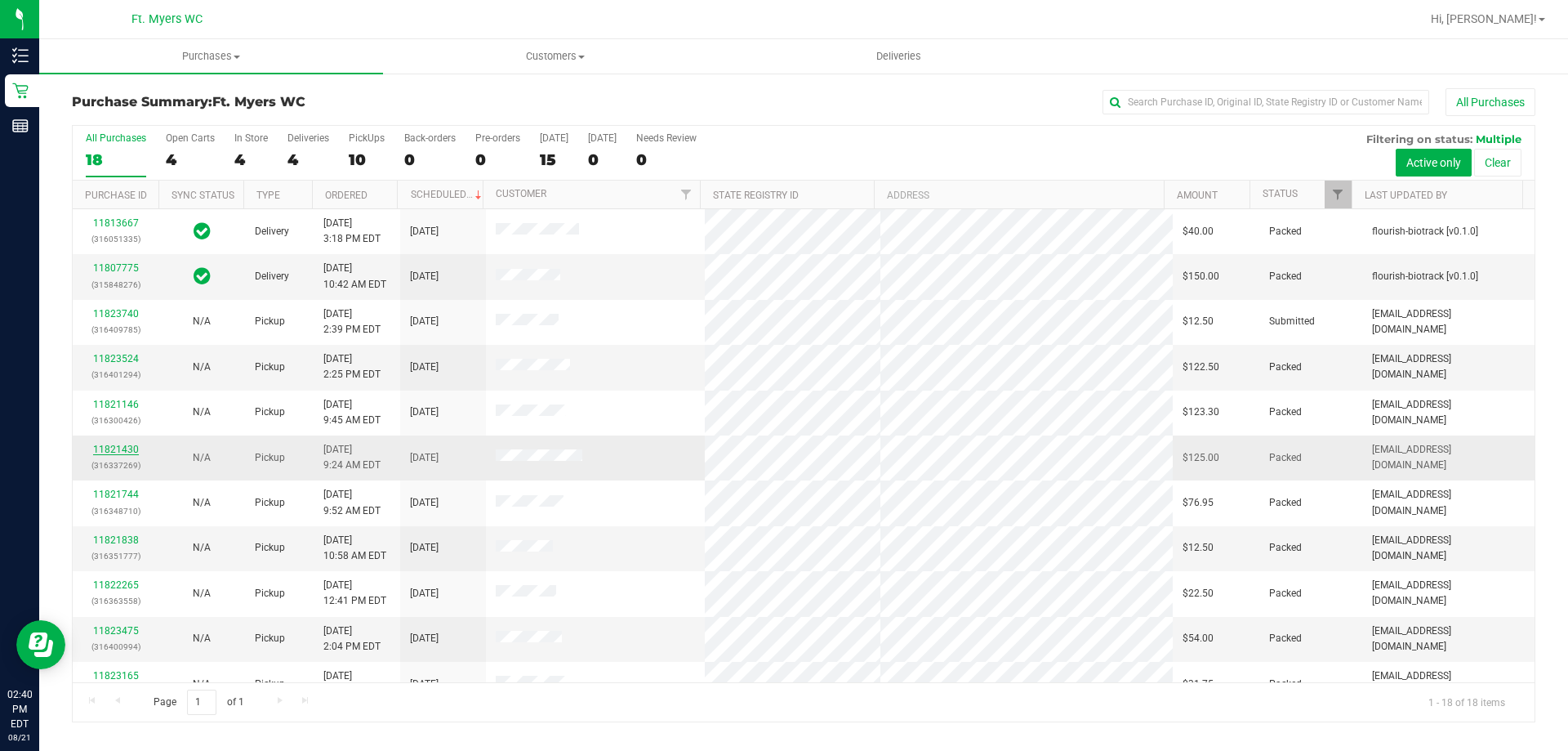
click at [114, 451] on link "11821430" at bounding box center [116, 449] width 46 height 12
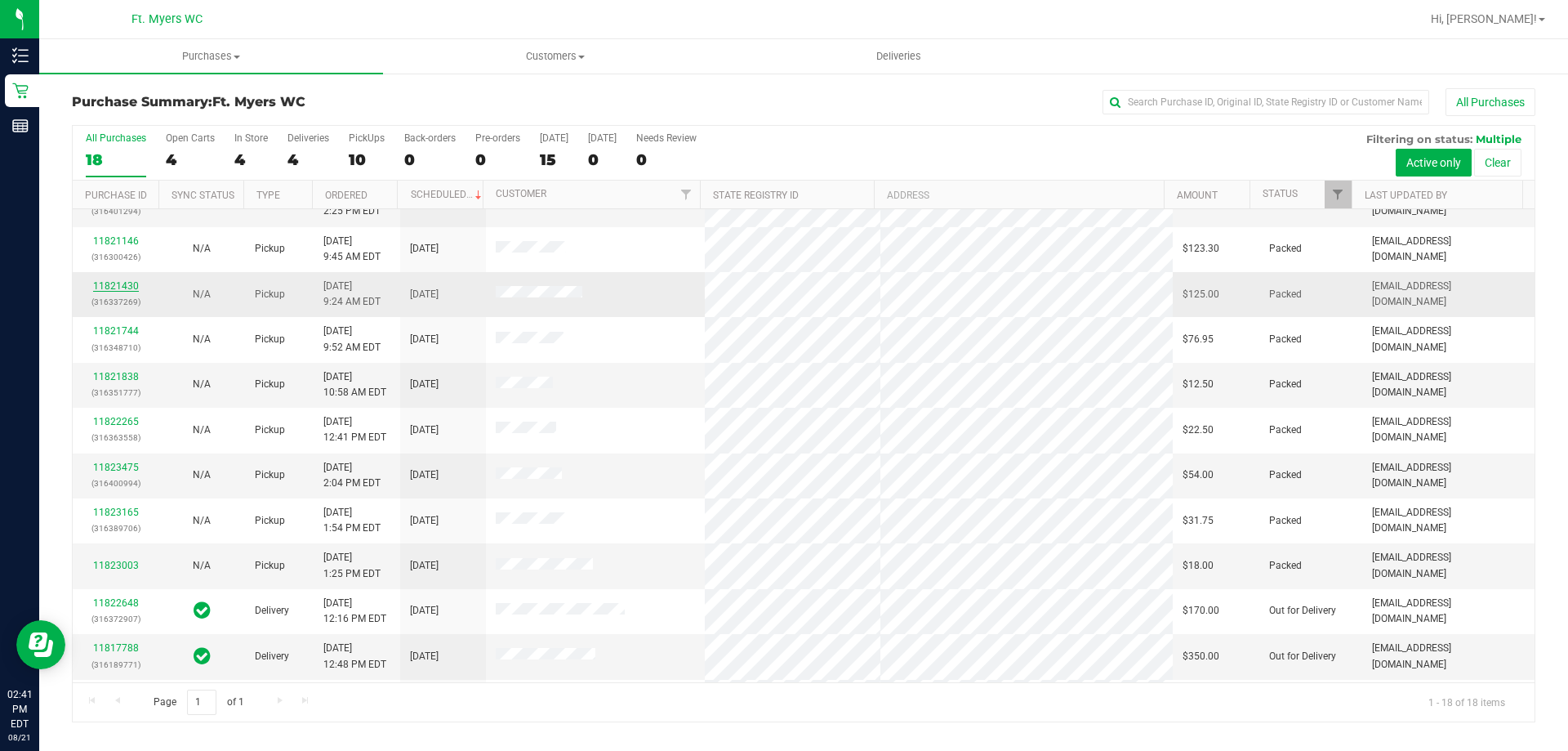
click at [111, 283] on link "11821430" at bounding box center [116, 286] width 46 height 12
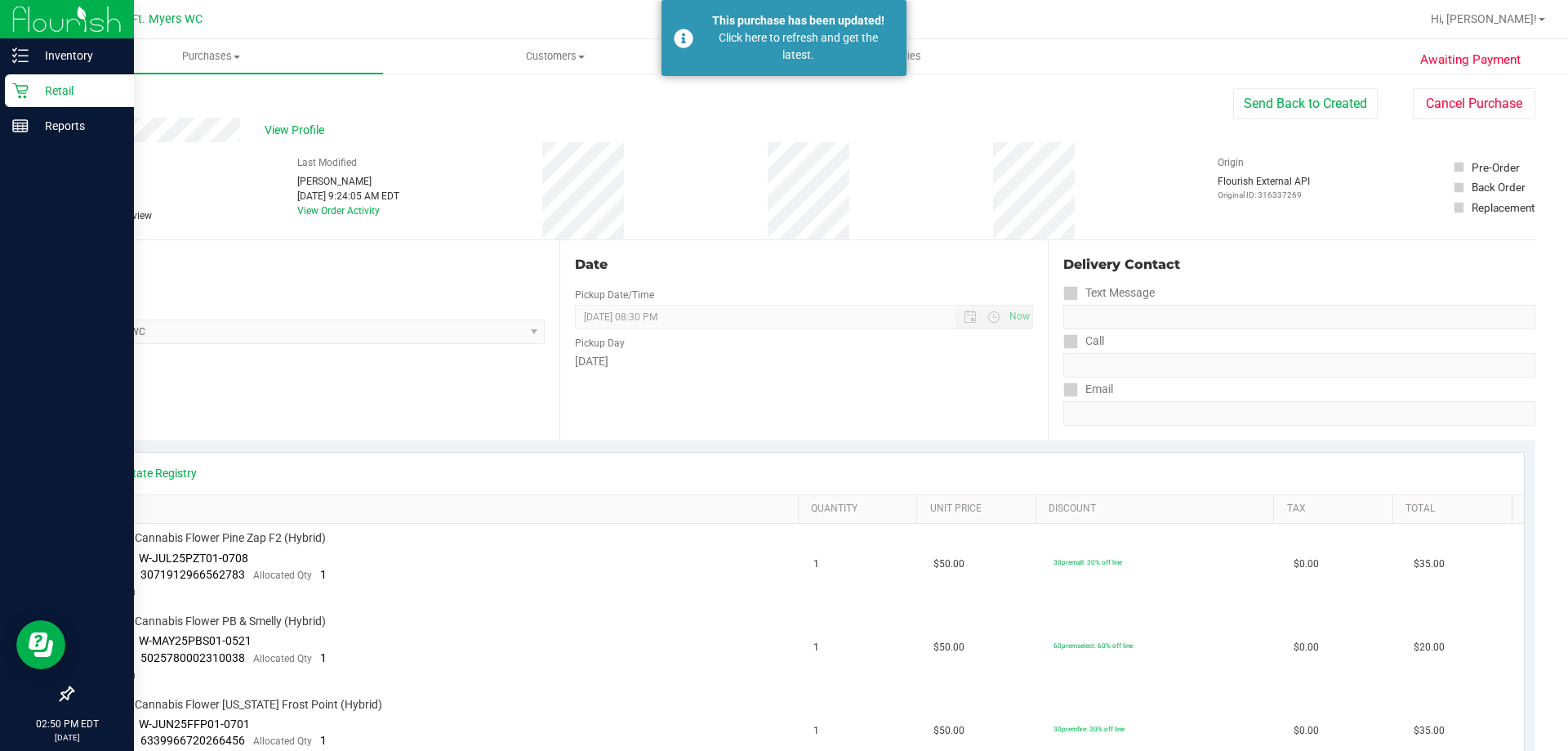
click at [24, 96] on icon at bounding box center [20, 91] width 15 height 15
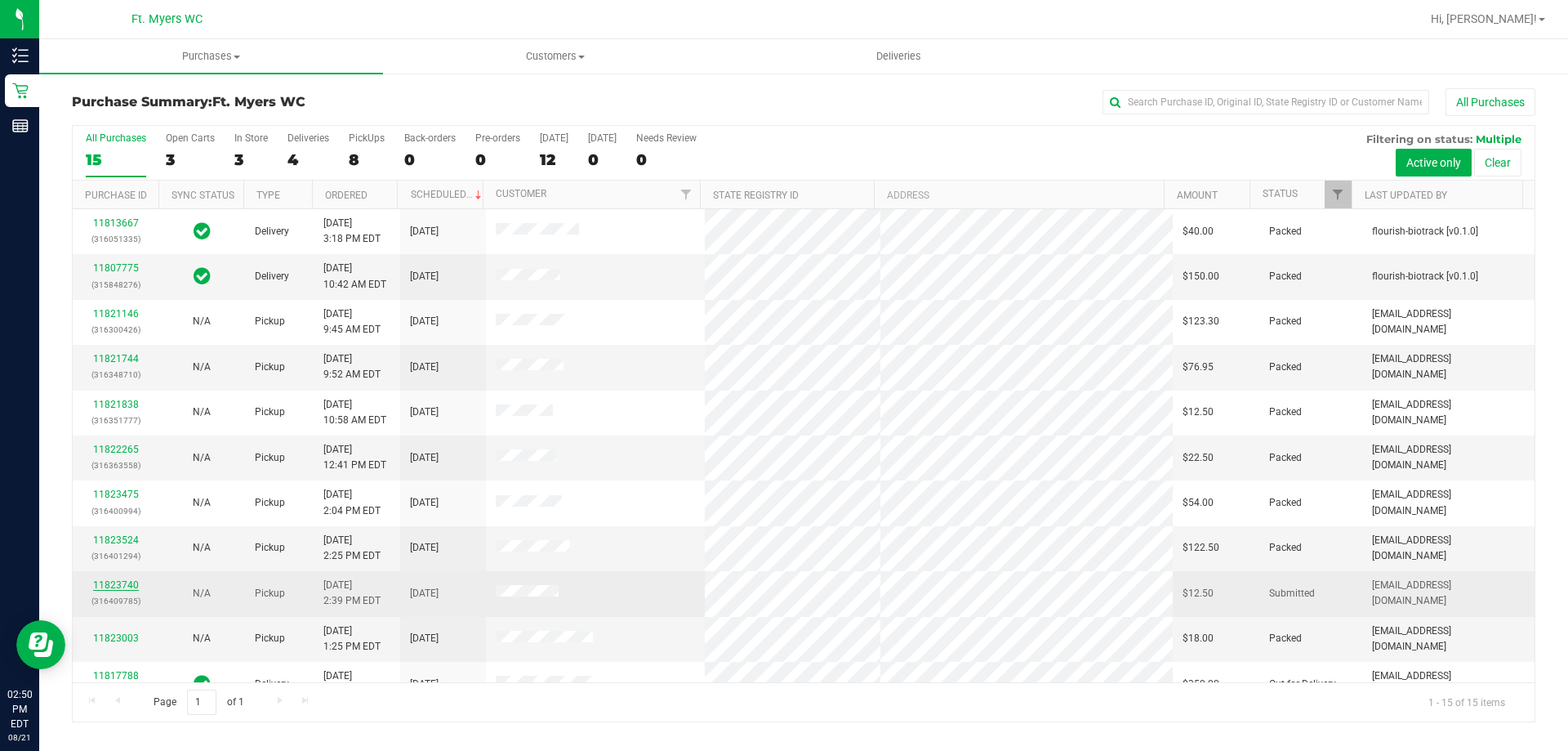
click at [112, 587] on link "11823740" at bounding box center [116, 585] width 46 height 12
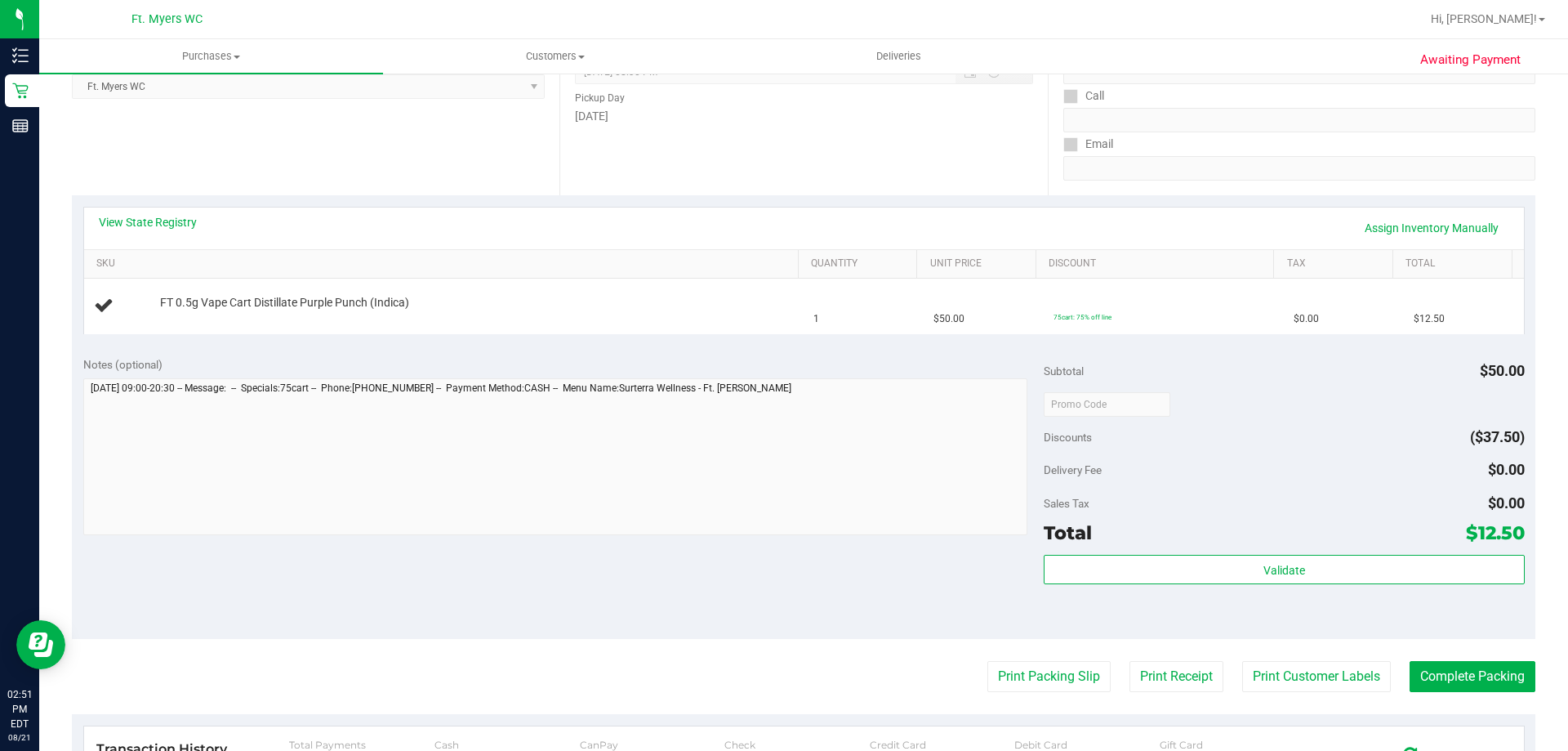
scroll to position [327, 0]
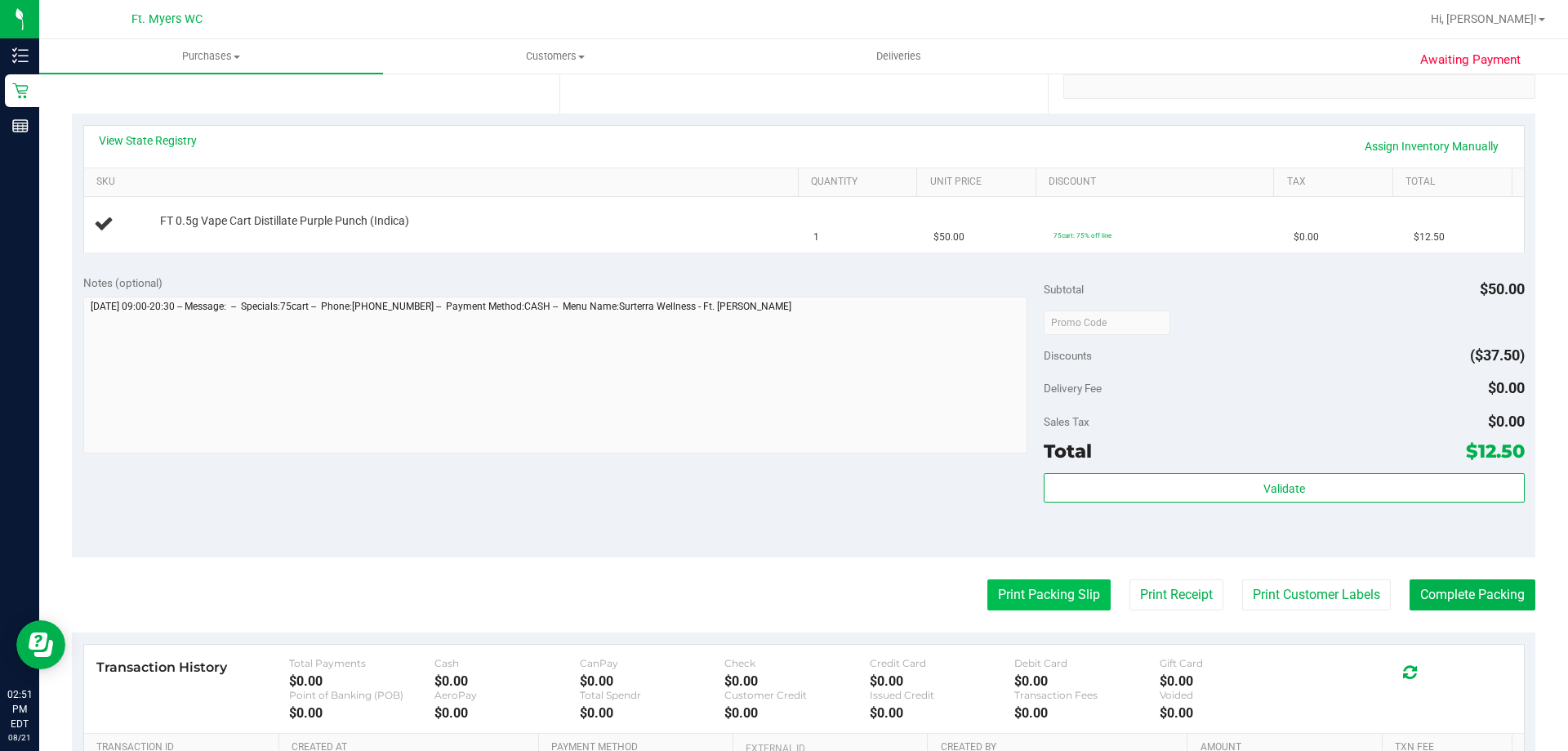
click at [1054, 605] on button "Print Packing Slip" at bounding box center [1049, 594] width 123 height 31
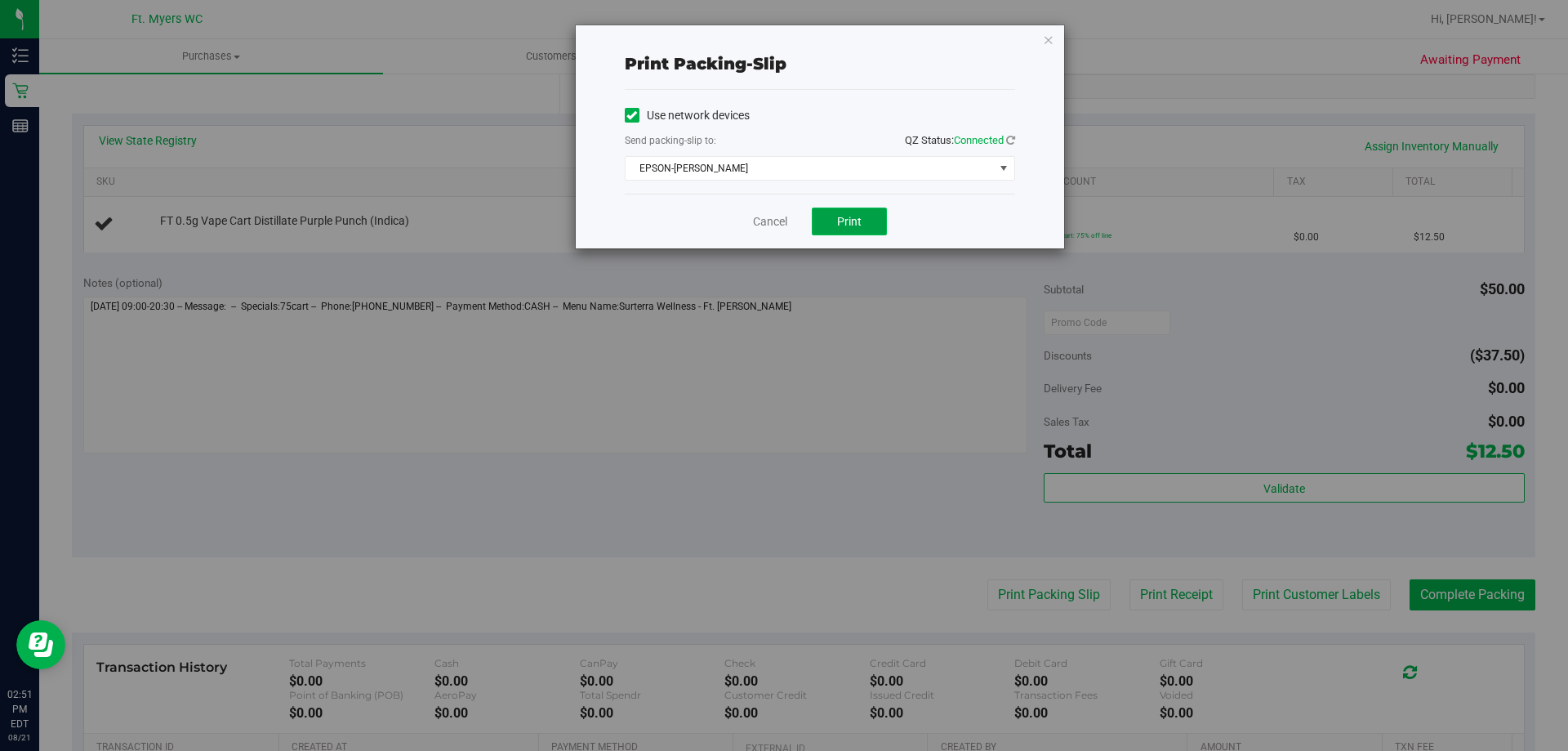
drag, startPoint x: 868, startPoint y: 218, endPoint x: 886, endPoint y: 212, distance: 19.0
click at [873, 216] on button "Print" at bounding box center [849, 221] width 75 height 28
click at [1048, 34] on icon "button" at bounding box center [1049, 39] width 12 height 19
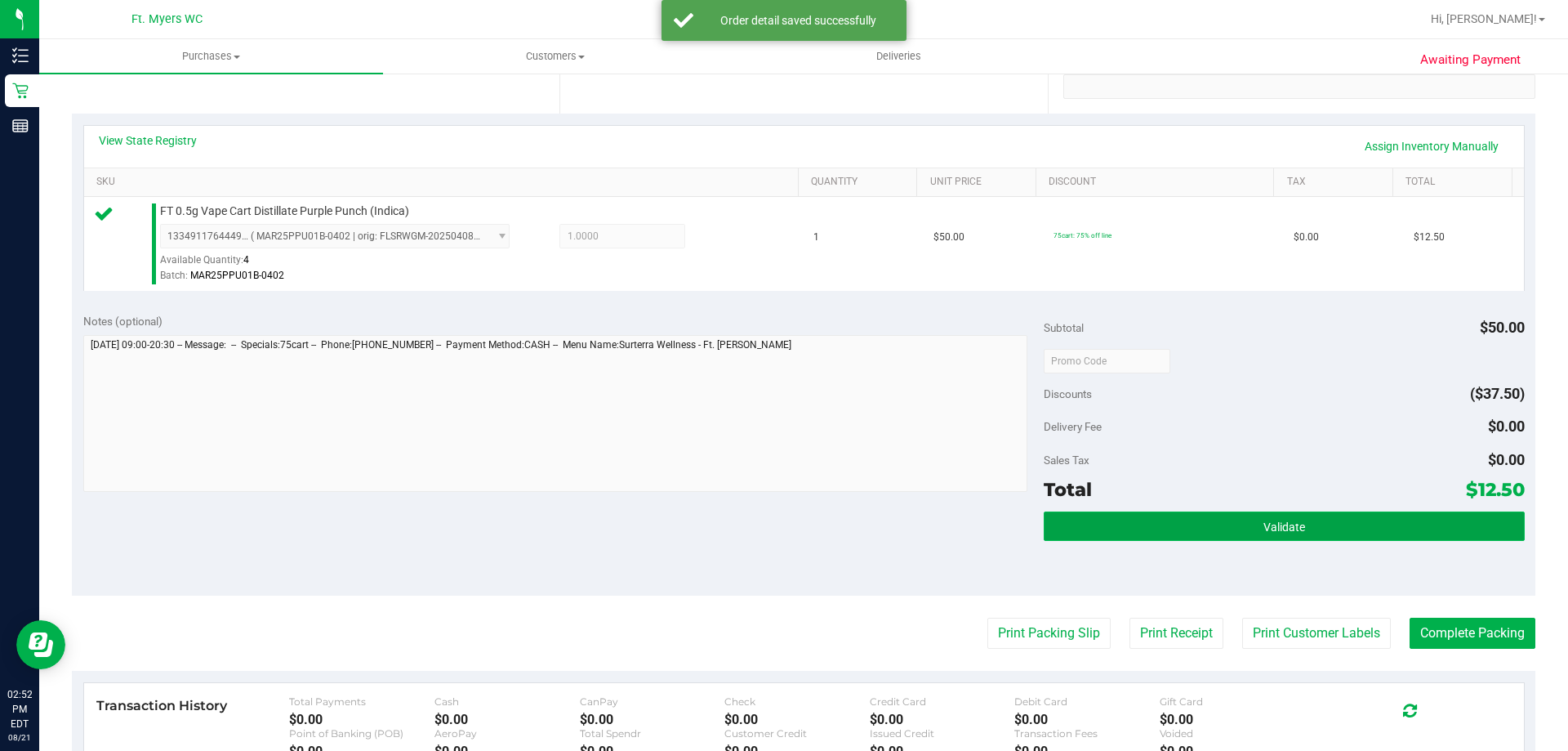
click at [1276, 521] on span "Validate" at bounding box center [1284, 526] width 41 height 13
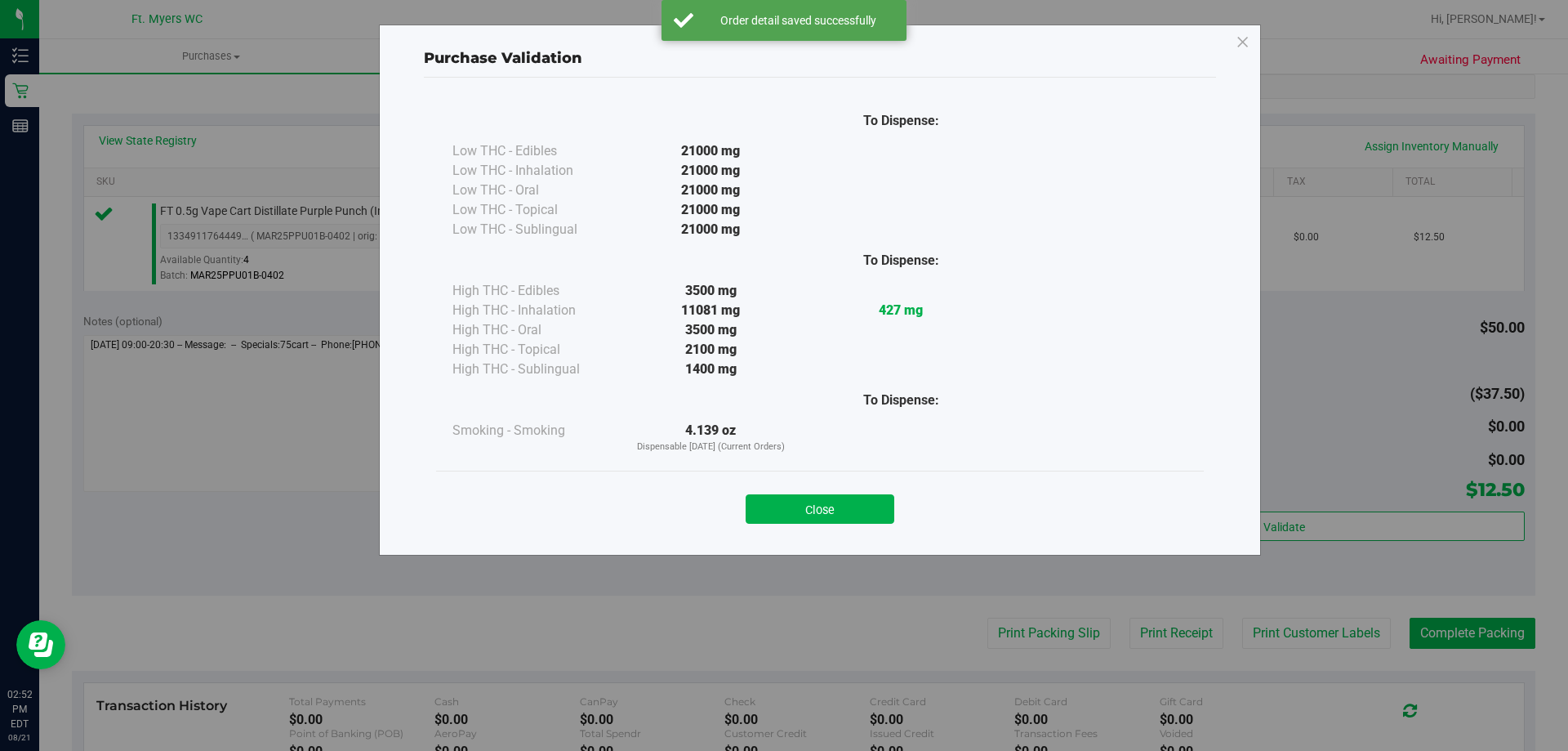
click at [860, 505] on button "Close" at bounding box center [820, 509] width 149 height 30
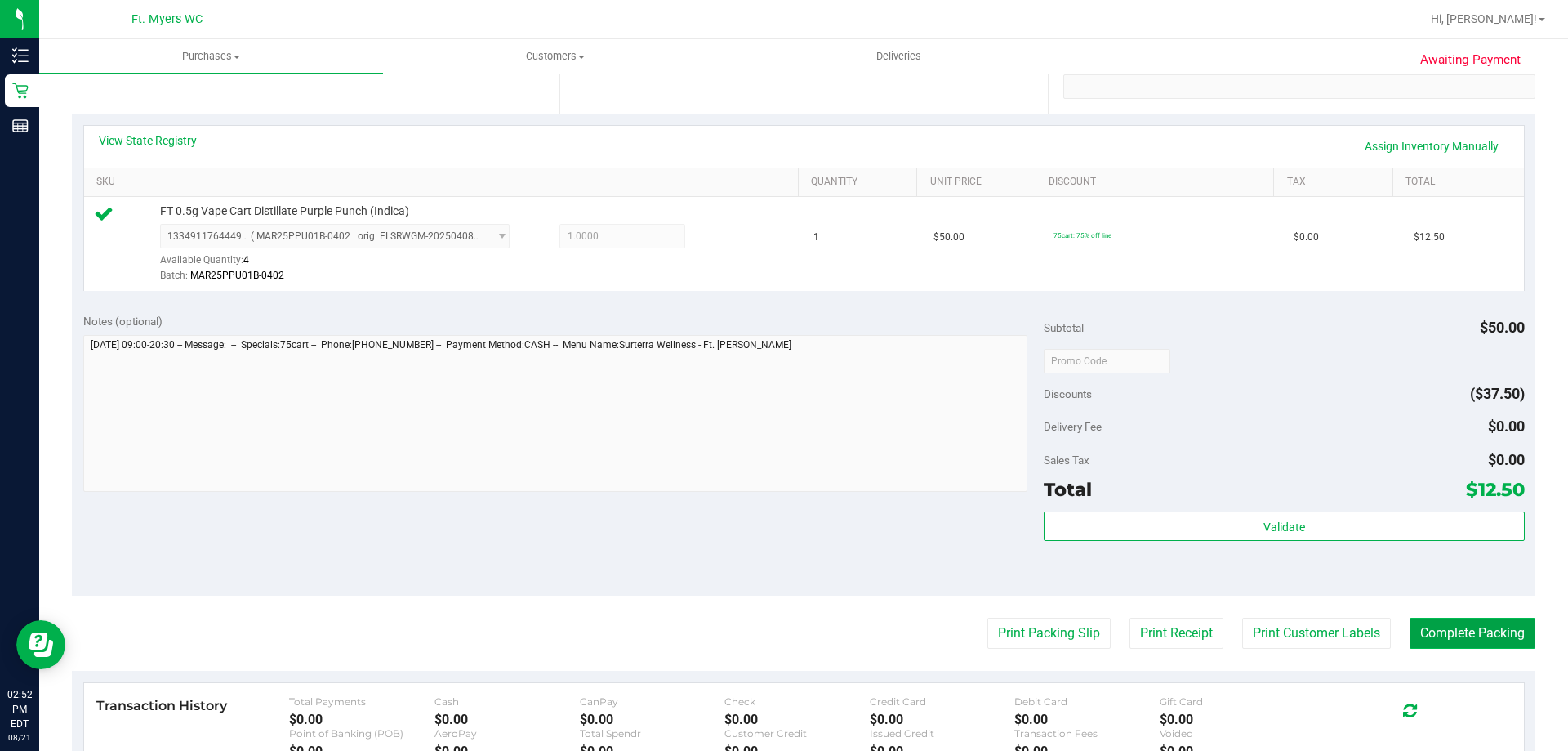
click at [1424, 629] on button "Complete Packing" at bounding box center [1473, 633] width 126 height 31
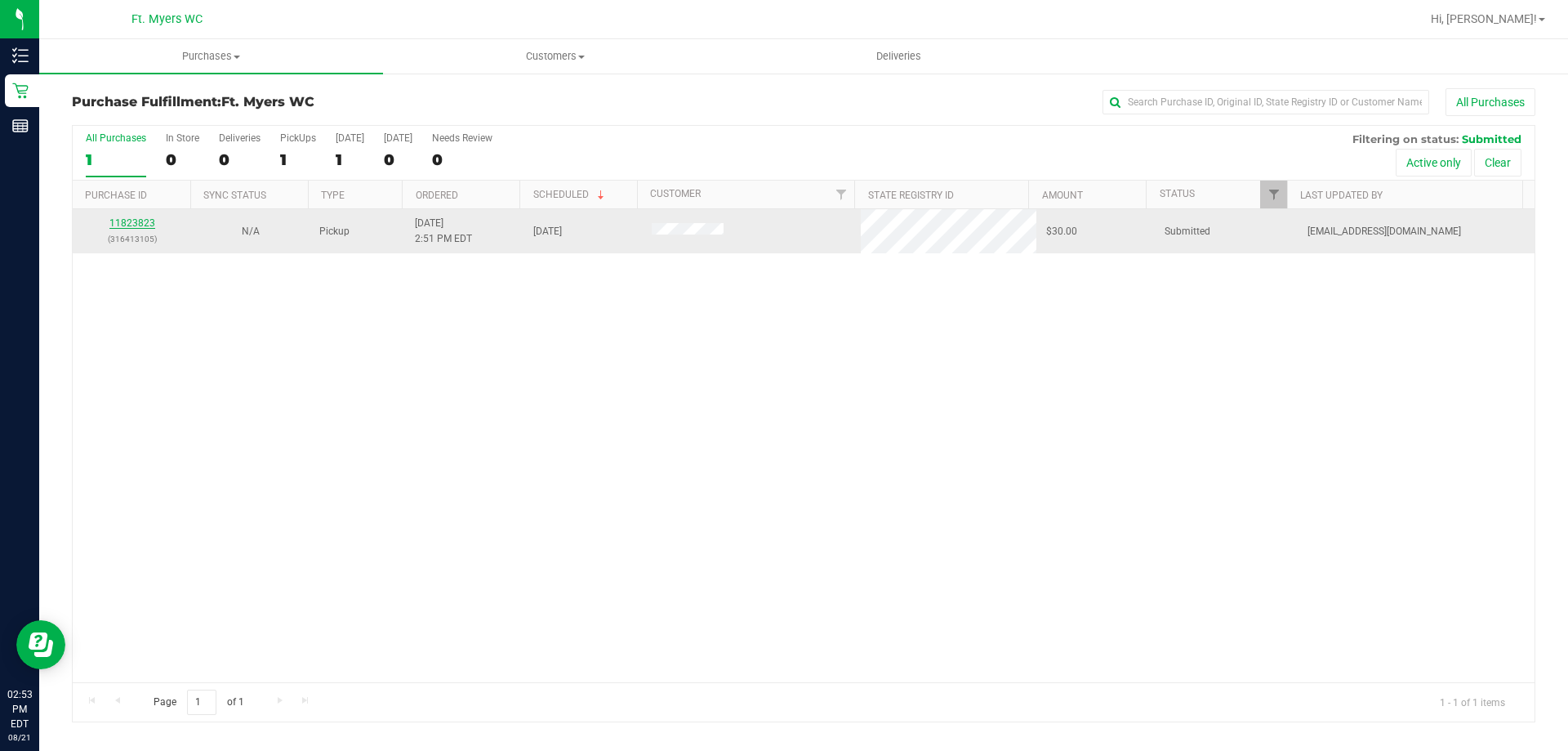
click at [139, 220] on link "11823823" at bounding box center [133, 223] width 46 height 12
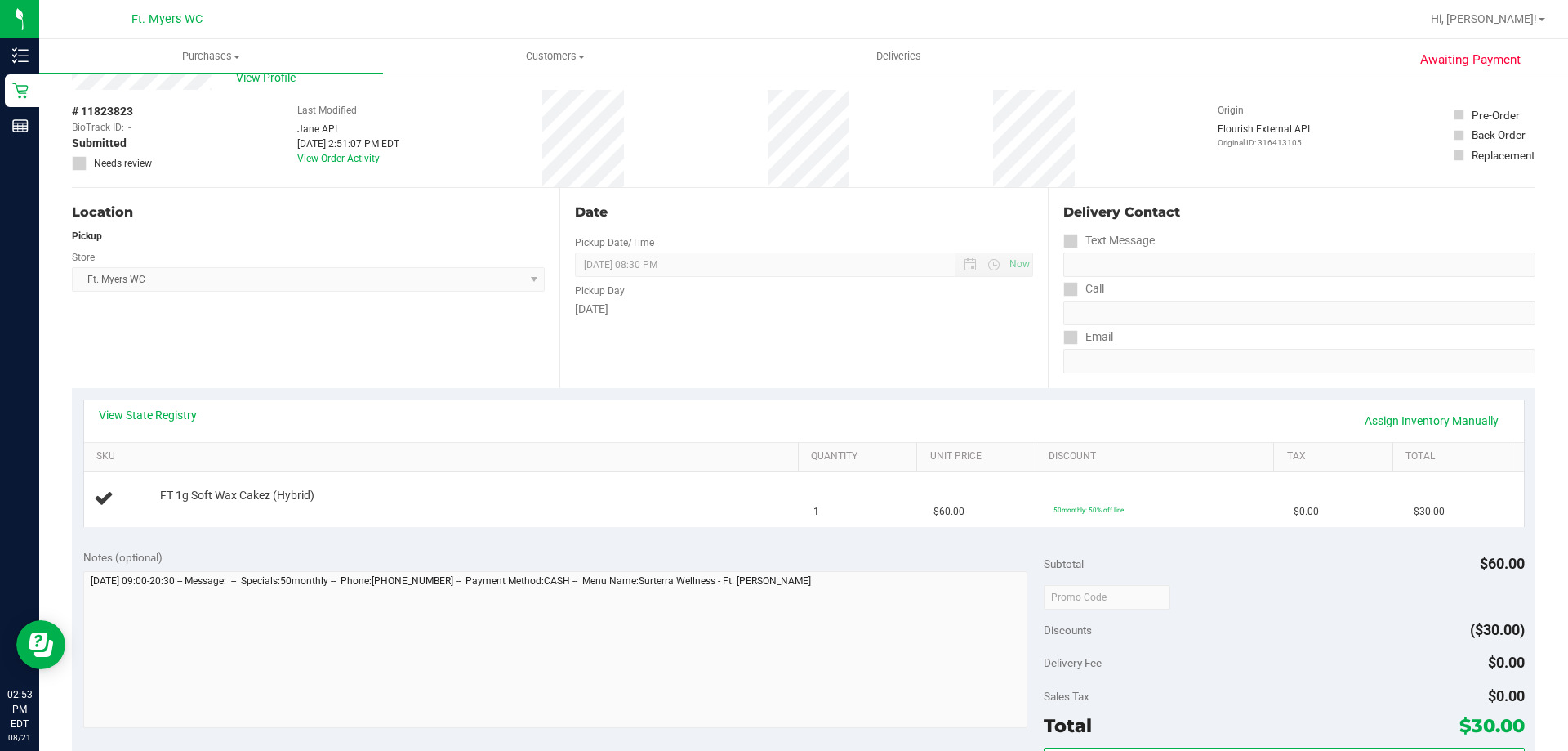
scroll to position [82, 0]
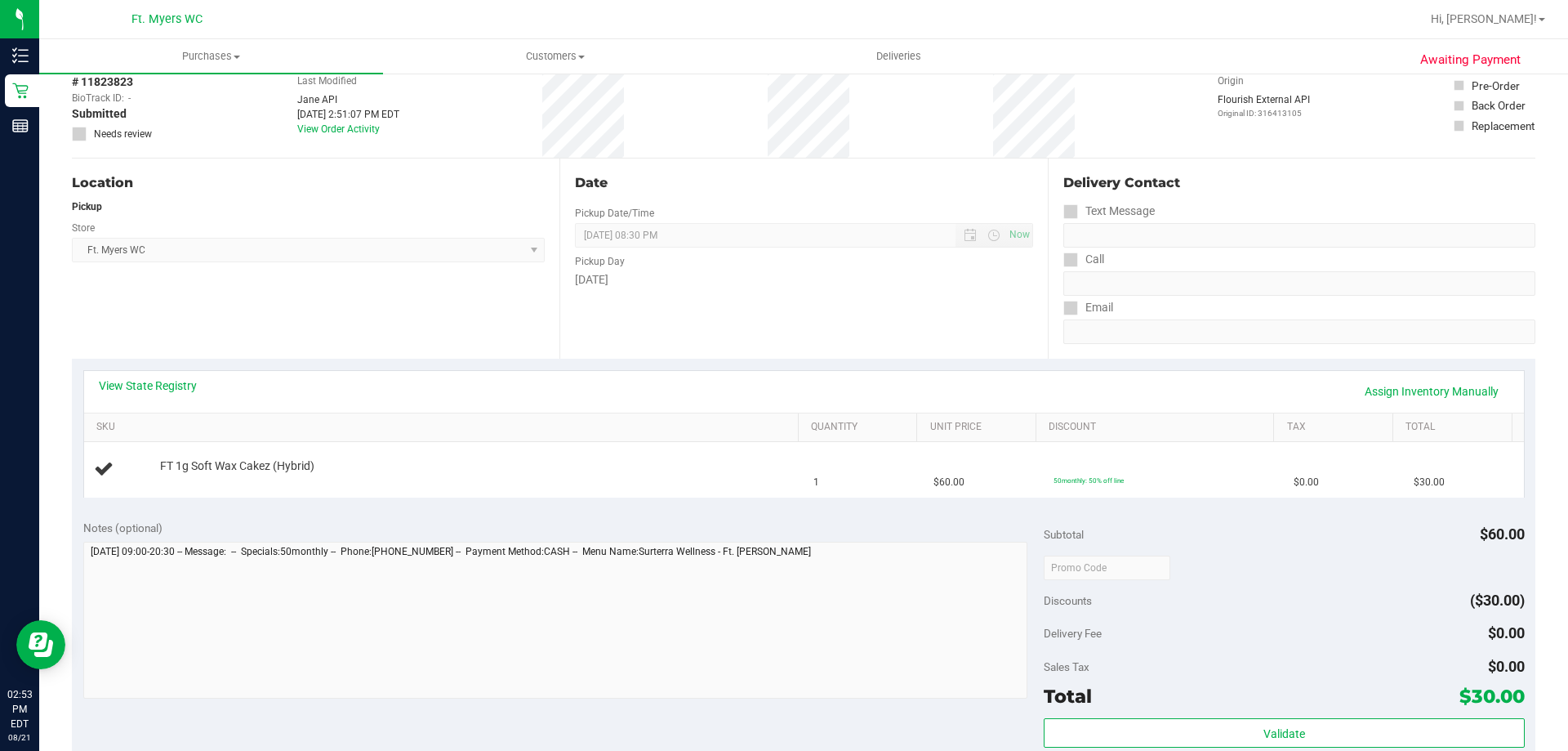
click at [847, 510] on div "Notes (optional) Subtotal $60.00 Discounts ($30.00) Delivery Fee $0.00 Sales Ta…" at bounding box center [803, 655] width 1464 height 294
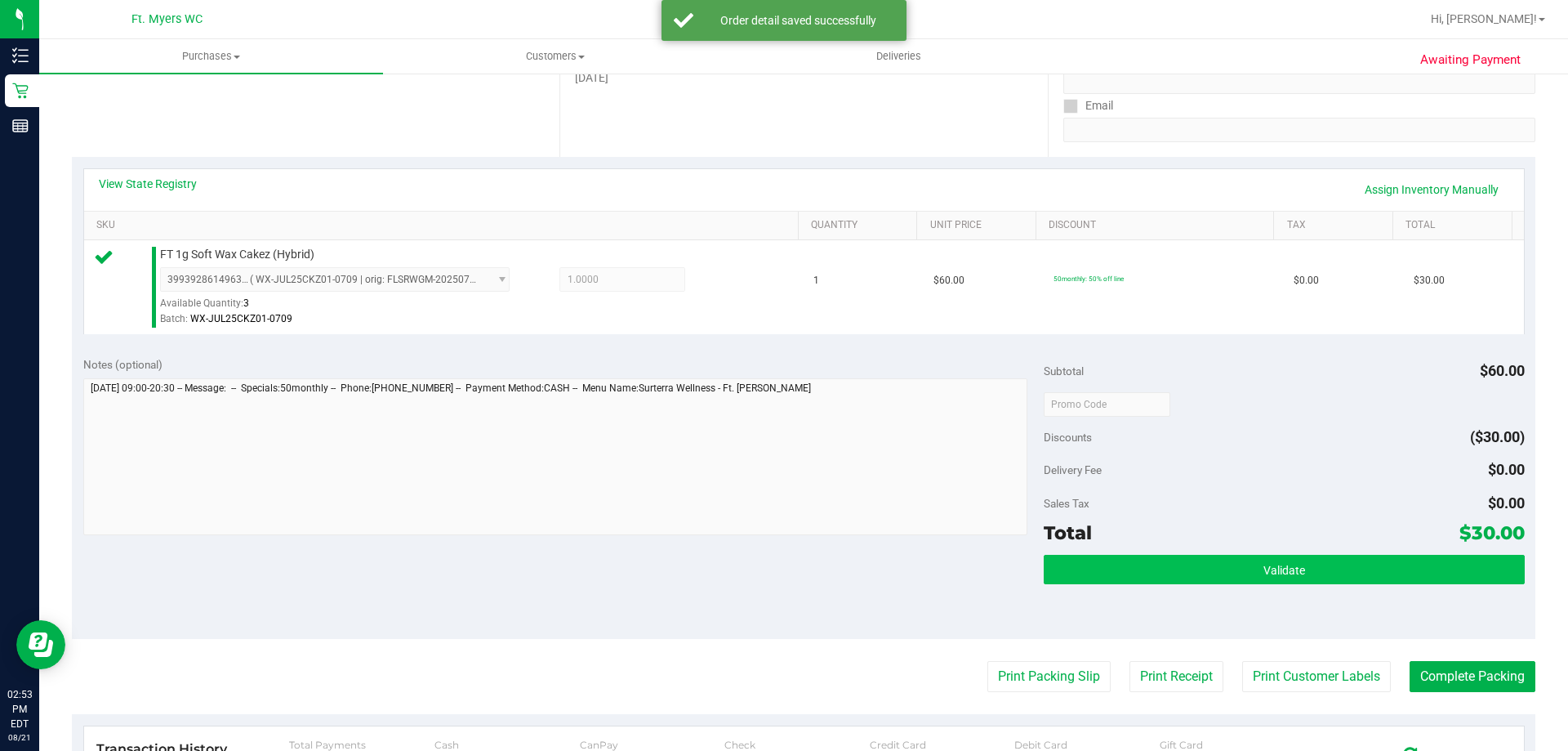
scroll to position [327, 0]
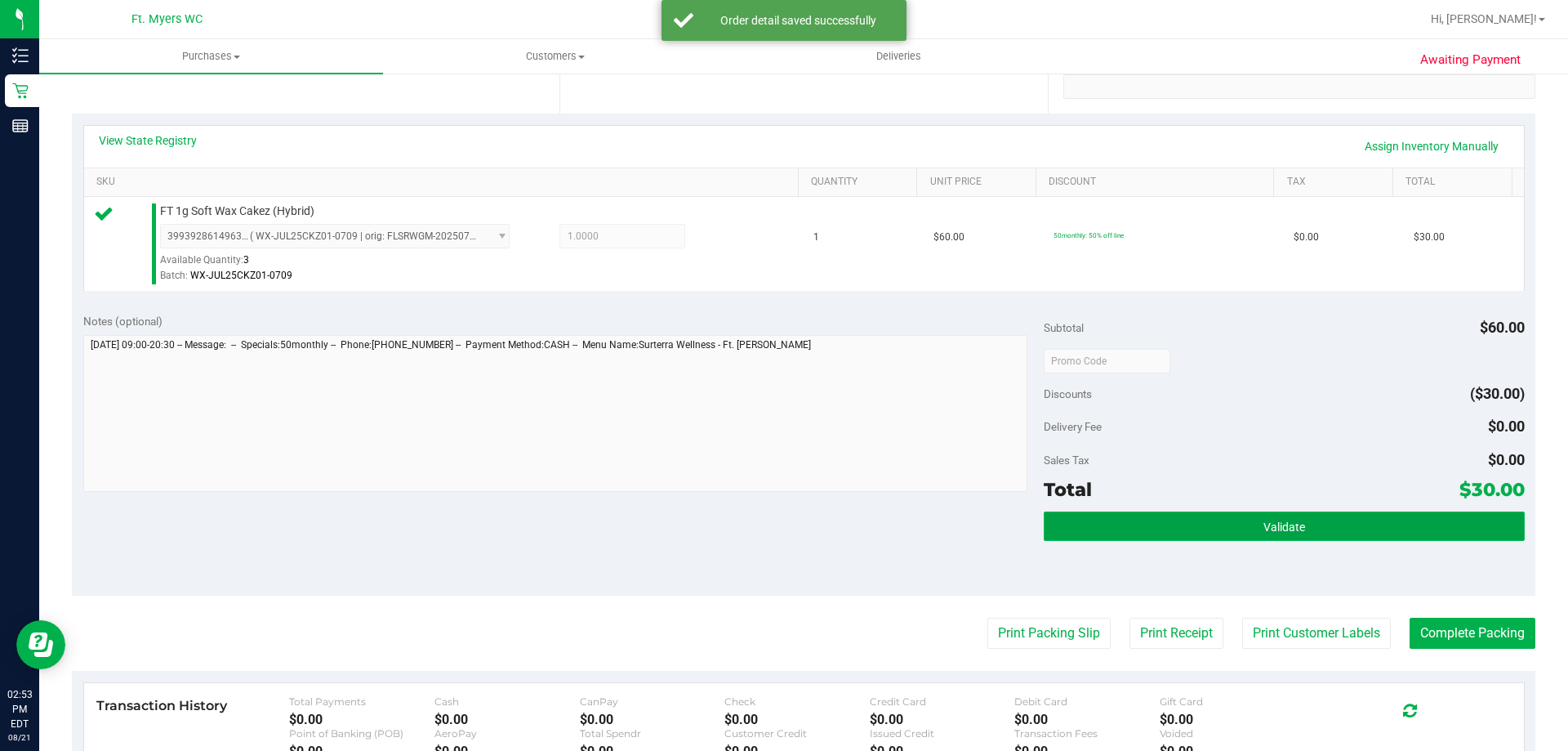
click at [1331, 529] on button "Validate" at bounding box center [1284, 525] width 481 height 30
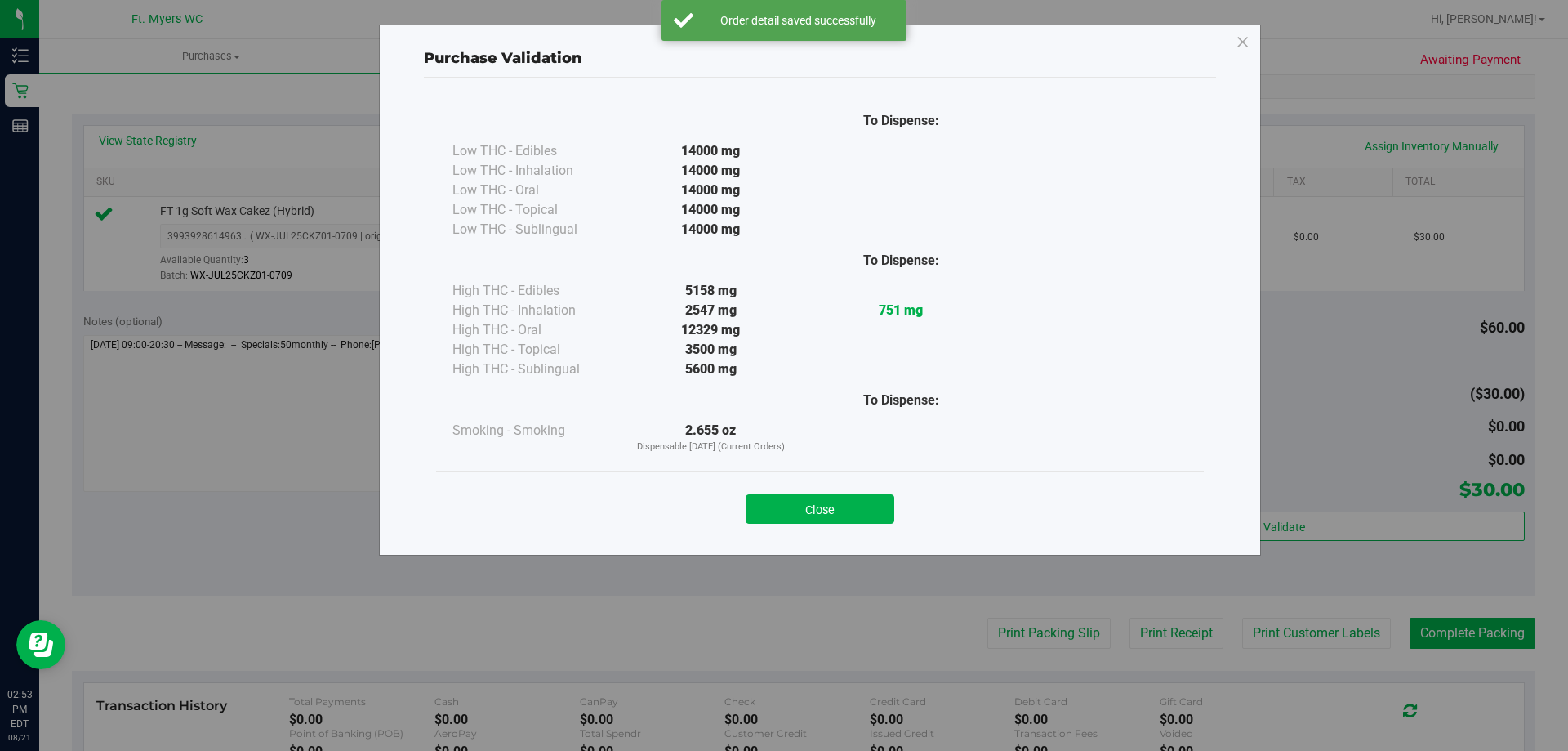
drag, startPoint x: 992, startPoint y: 443, endPoint x: 947, endPoint y: 459, distance: 47.8
drag, startPoint x: 947, startPoint y: 459, endPoint x: 830, endPoint y: 444, distance: 118.0
click at [830, 444] on div at bounding box center [901, 438] width 190 height 34
click at [835, 500] on button "Close" at bounding box center [820, 509] width 149 height 30
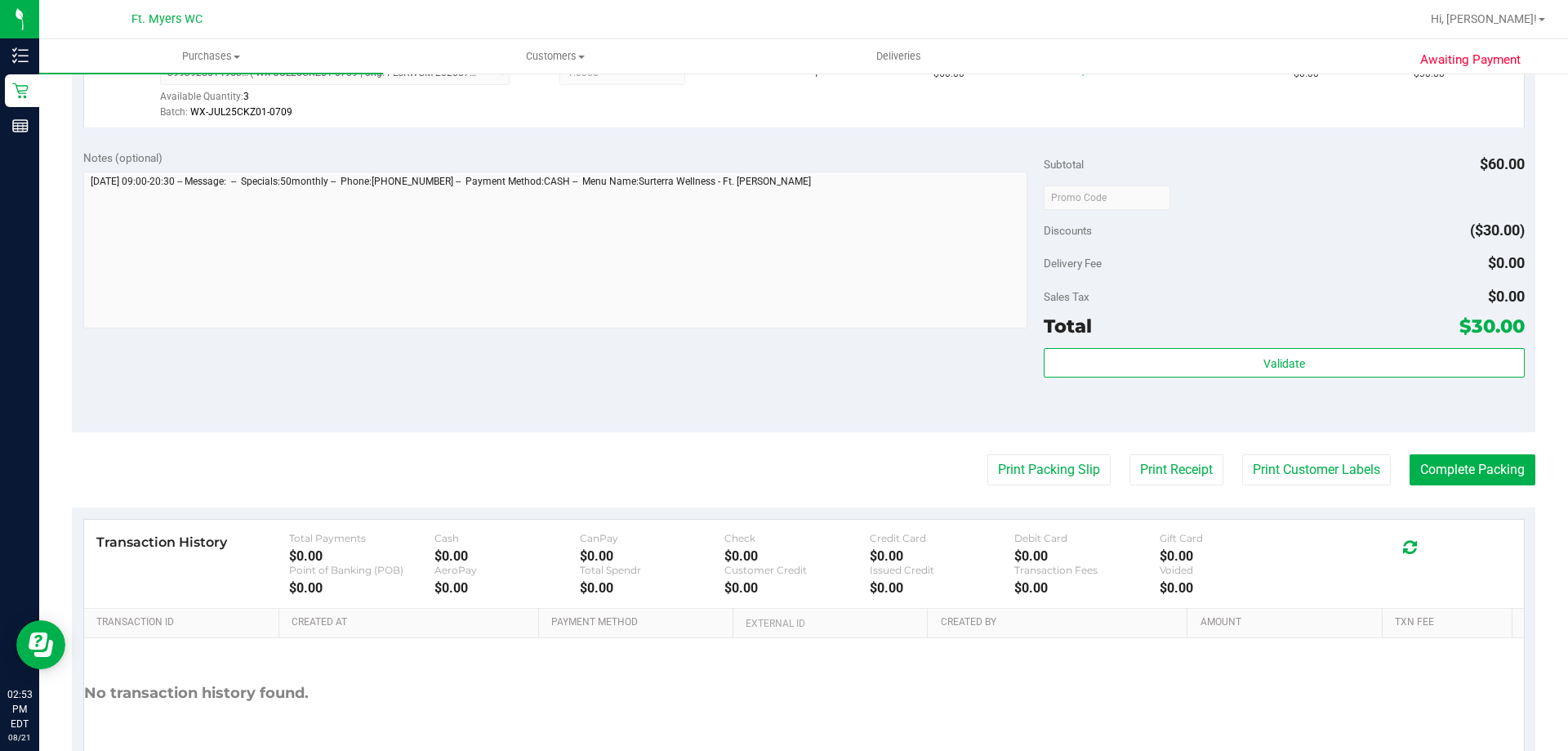
scroll to position [408, 0]
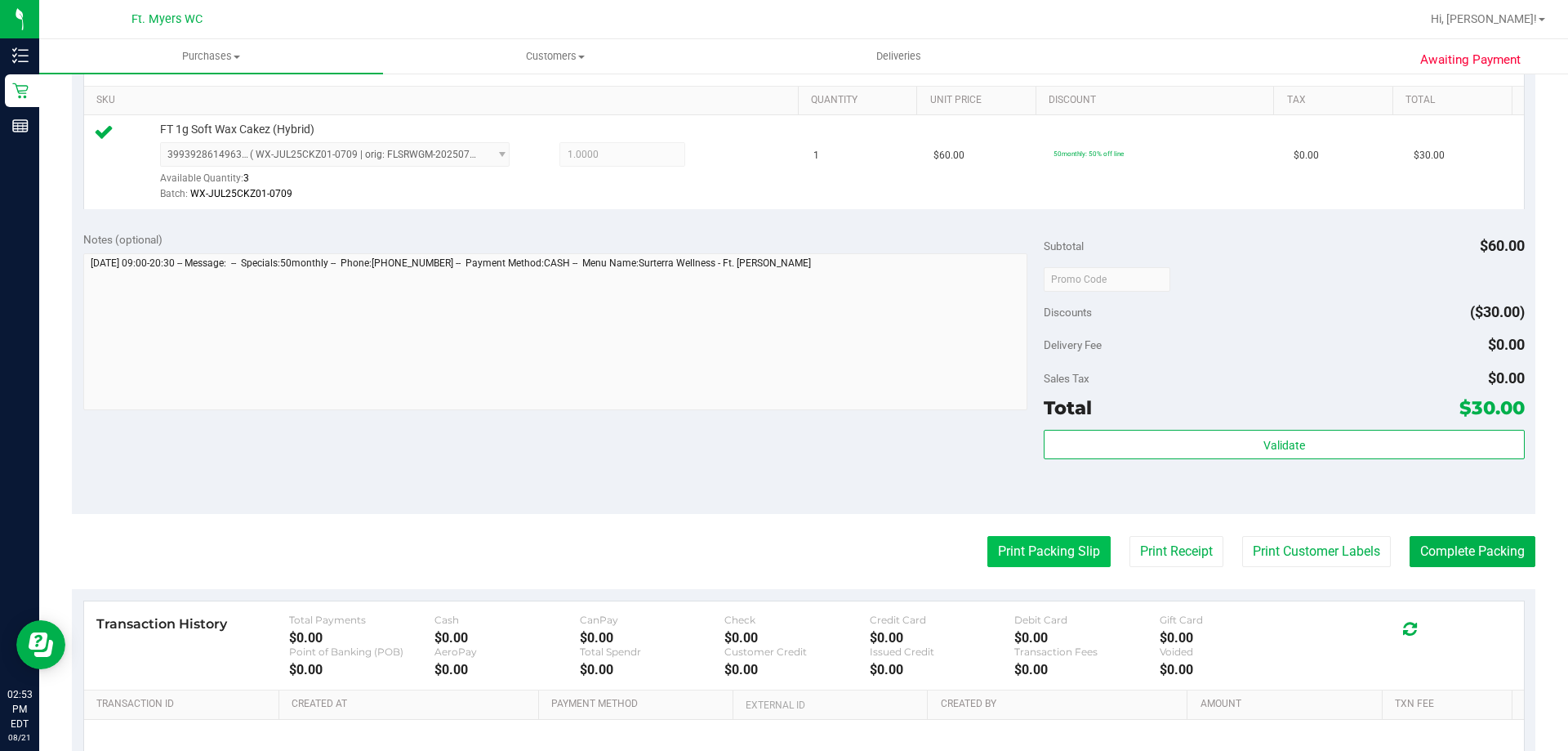
click at [1002, 563] on button "Print Packing Slip" at bounding box center [1049, 551] width 123 height 31
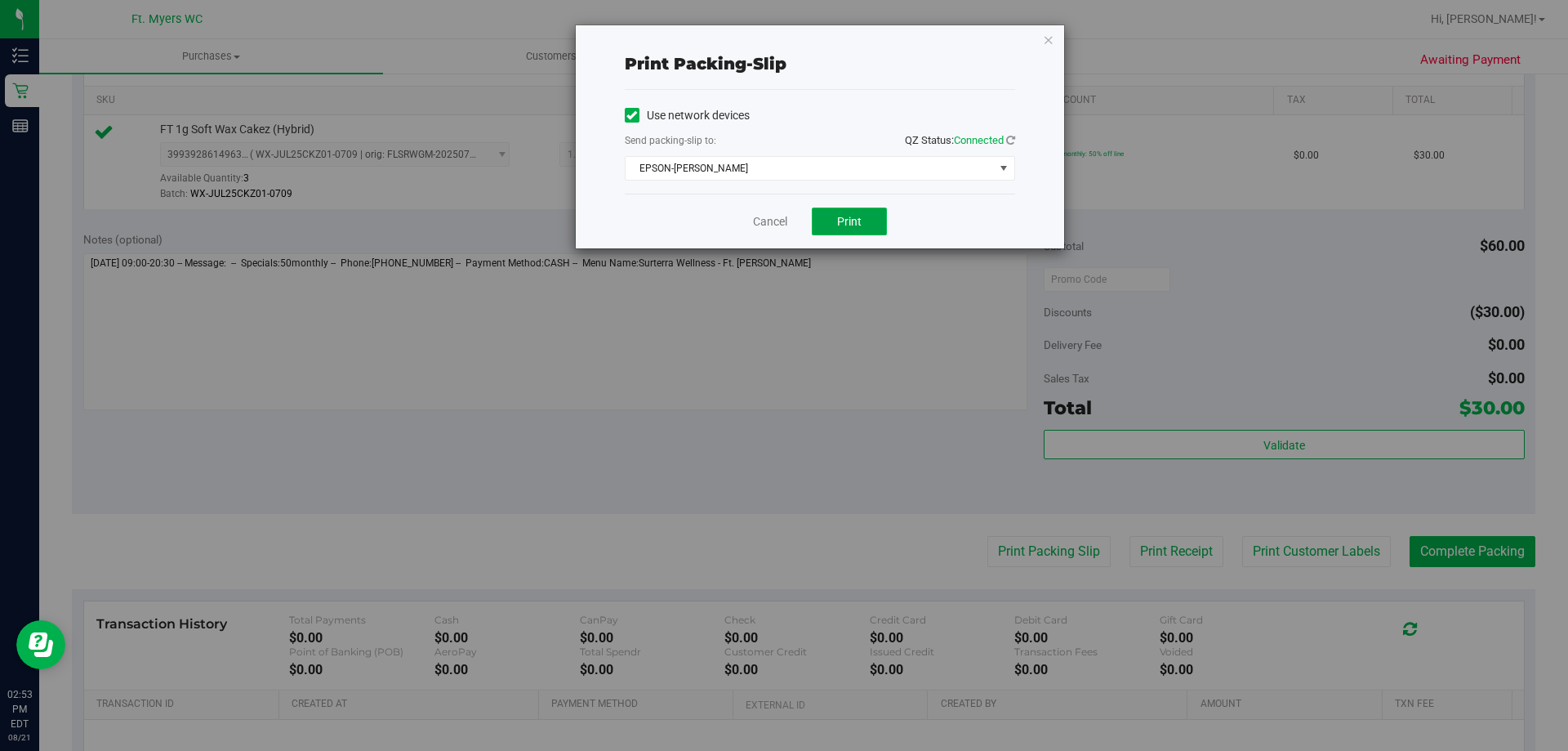
click at [857, 218] on span "Print" at bounding box center [849, 220] width 24 height 13
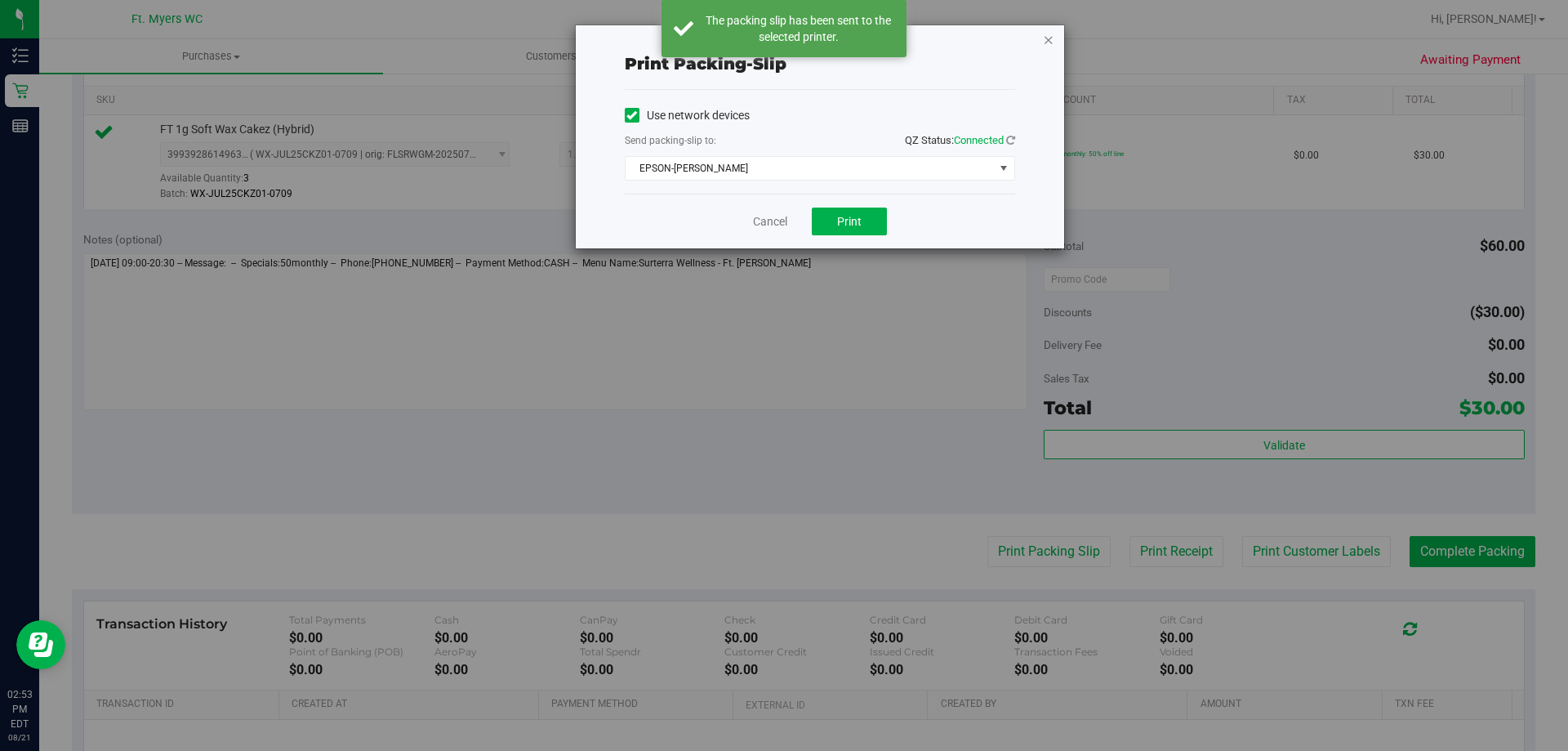
click at [1047, 37] on icon "button" at bounding box center [1049, 39] width 12 height 19
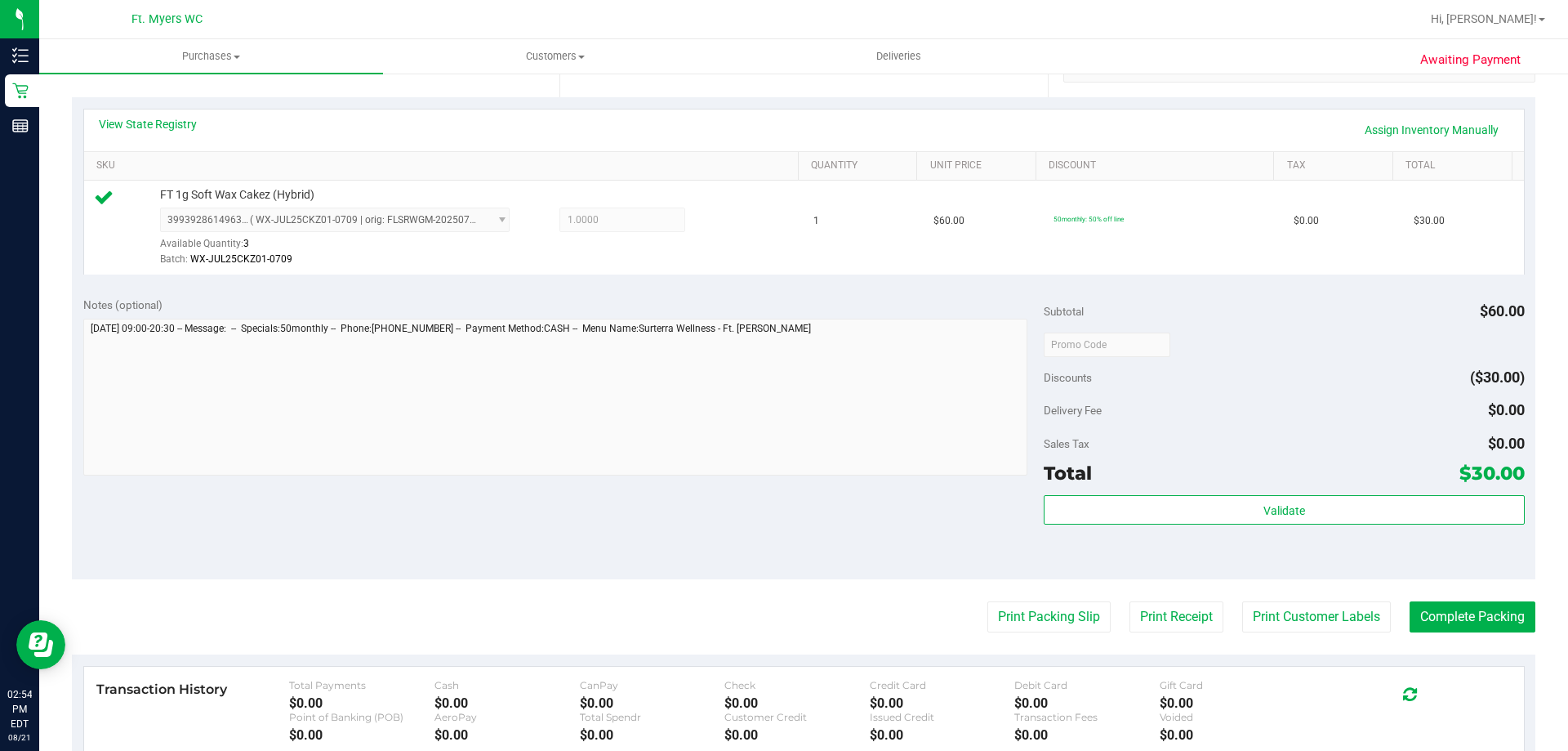
scroll to position [340, 0]
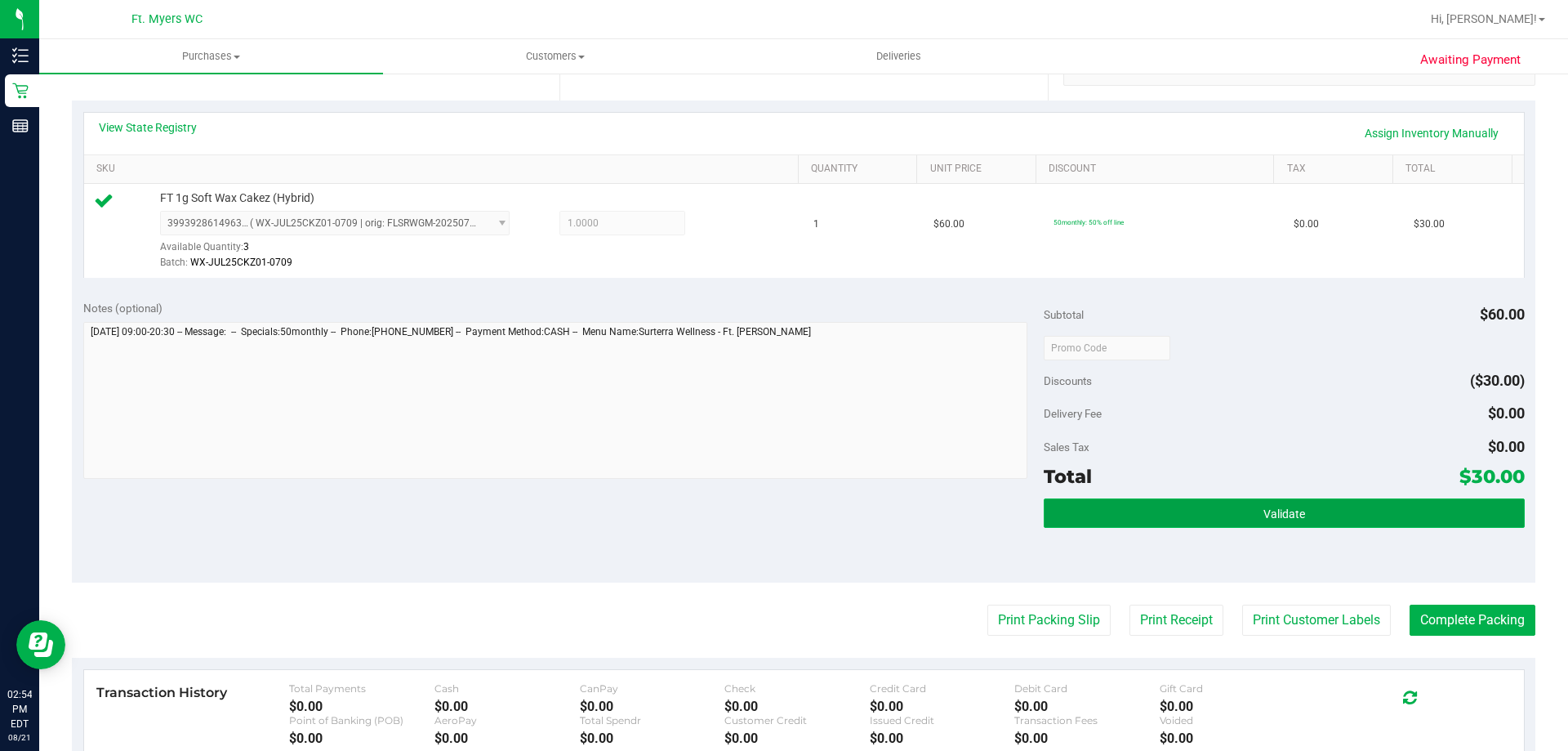
click at [1233, 521] on button "Validate" at bounding box center [1284, 513] width 481 height 30
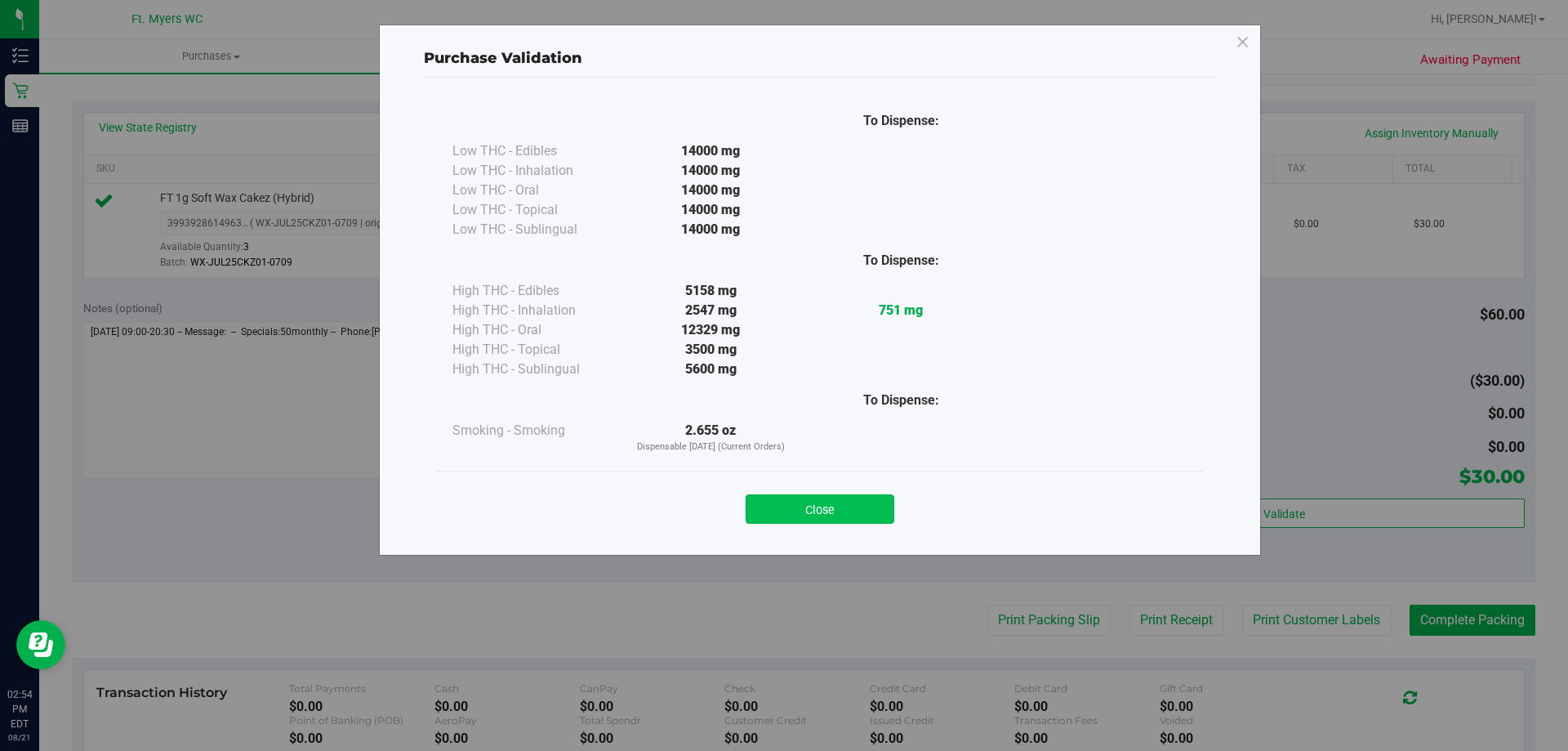
click at [841, 520] on button "Close" at bounding box center [820, 509] width 149 height 30
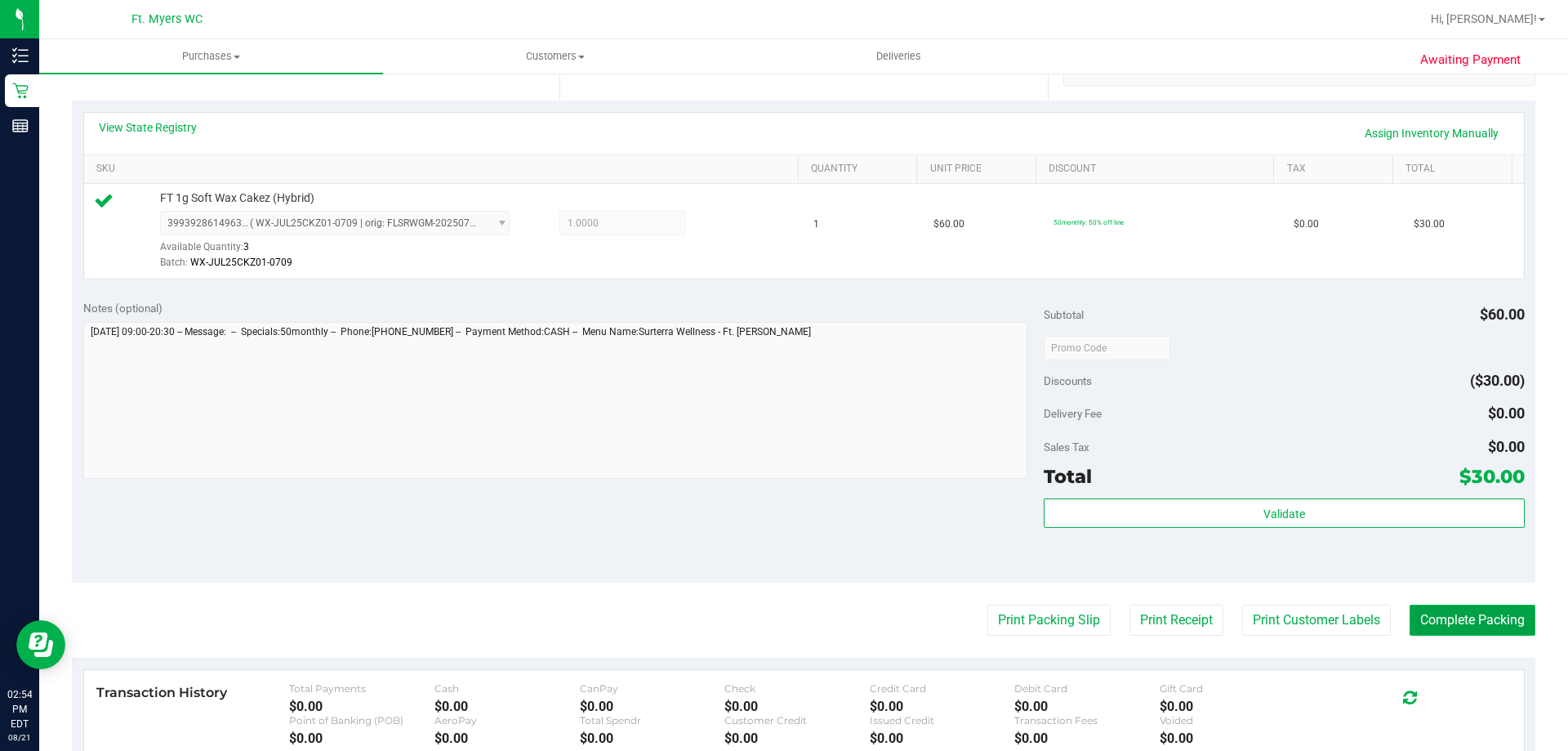
click at [1505, 618] on button "Complete Packing" at bounding box center [1473, 619] width 126 height 31
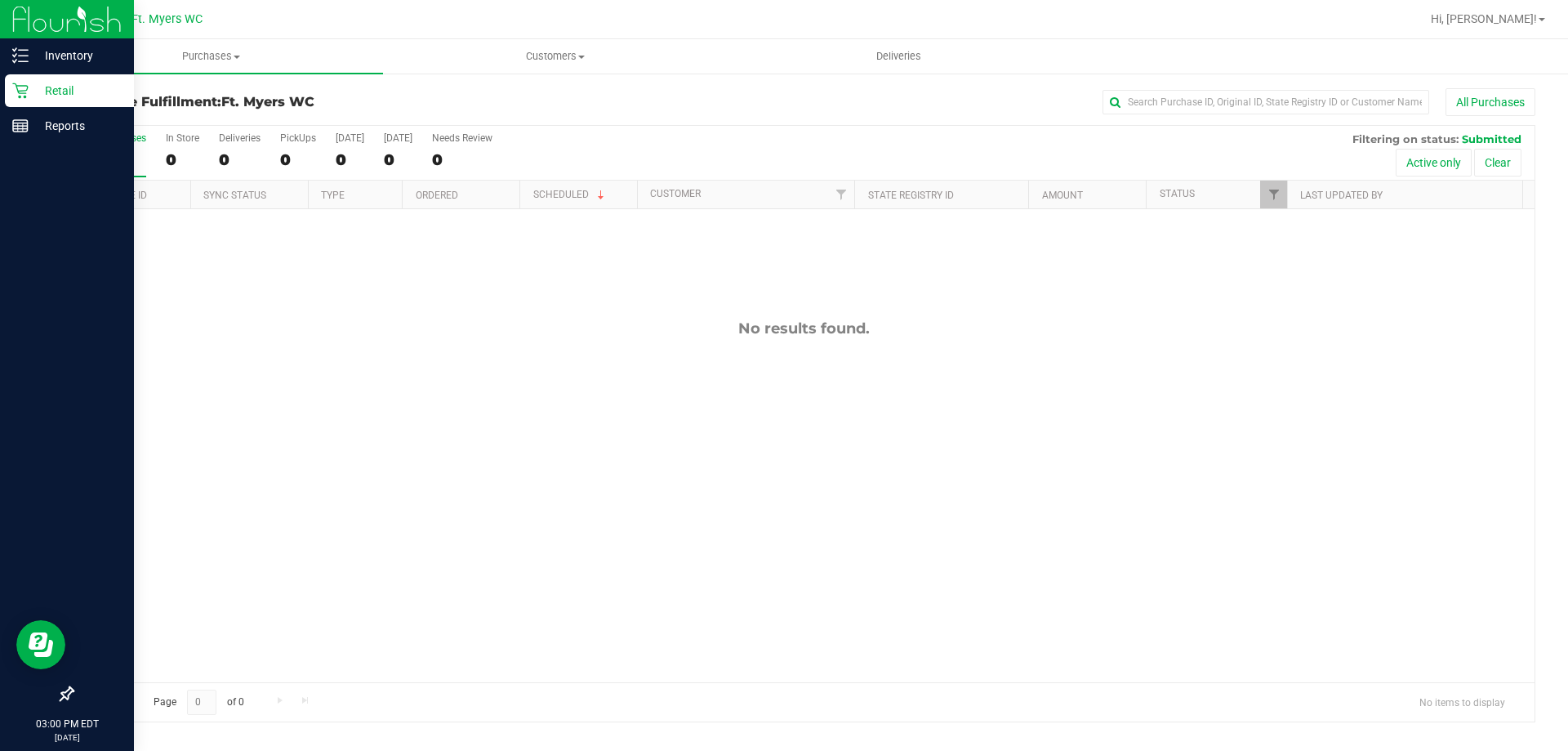
click at [28, 83] on icon at bounding box center [20, 90] width 16 height 16
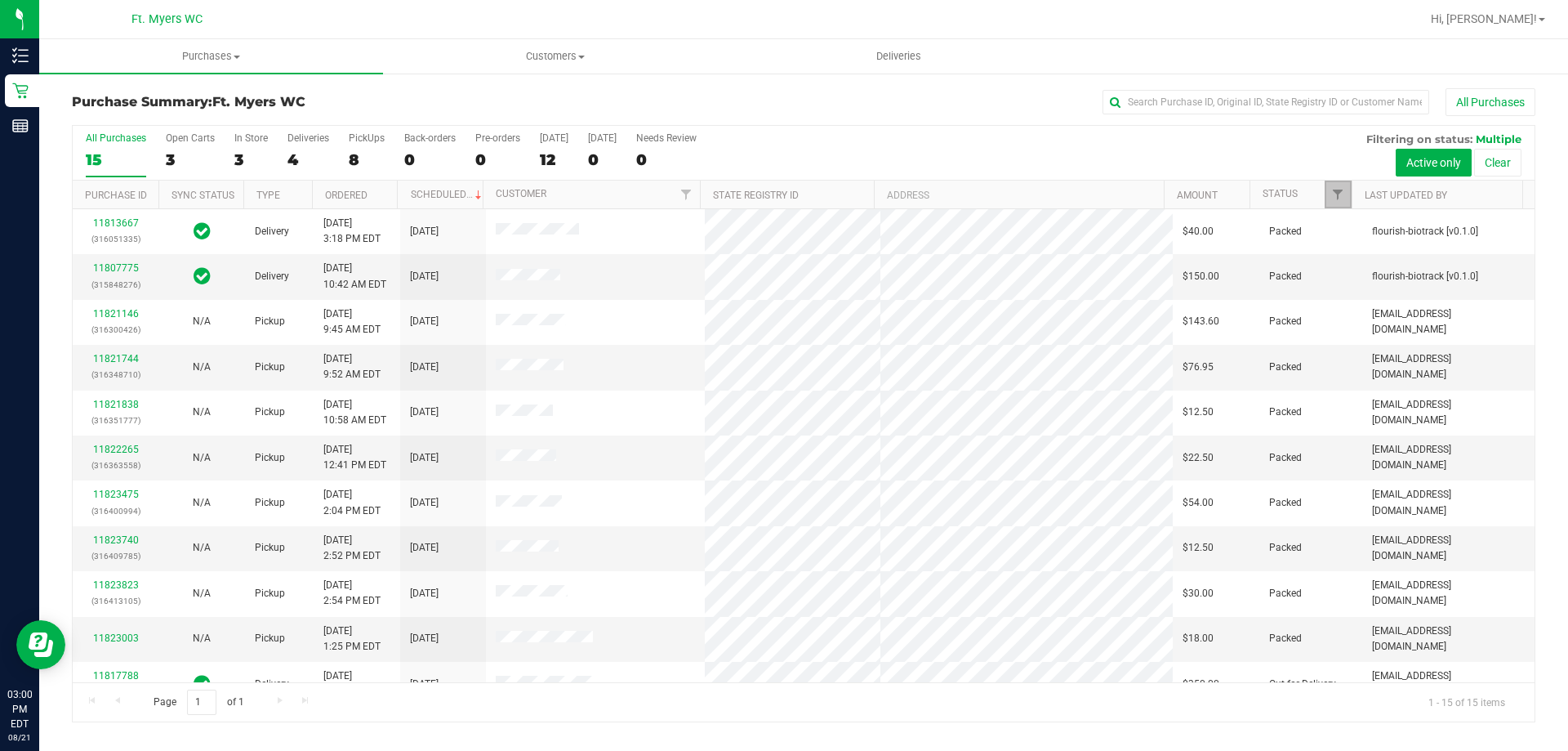
click at [1334, 204] on link "Filter" at bounding box center [1338, 194] width 27 height 28
click at [1217, 153] on div "All Purchases 15 Open Carts 3 In Store 3 Deliveries 4 PickUps 8 Back-orders 0 P…" at bounding box center [803, 153] width 1462 height 55
